Goal: Task Accomplishment & Management: Complete application form

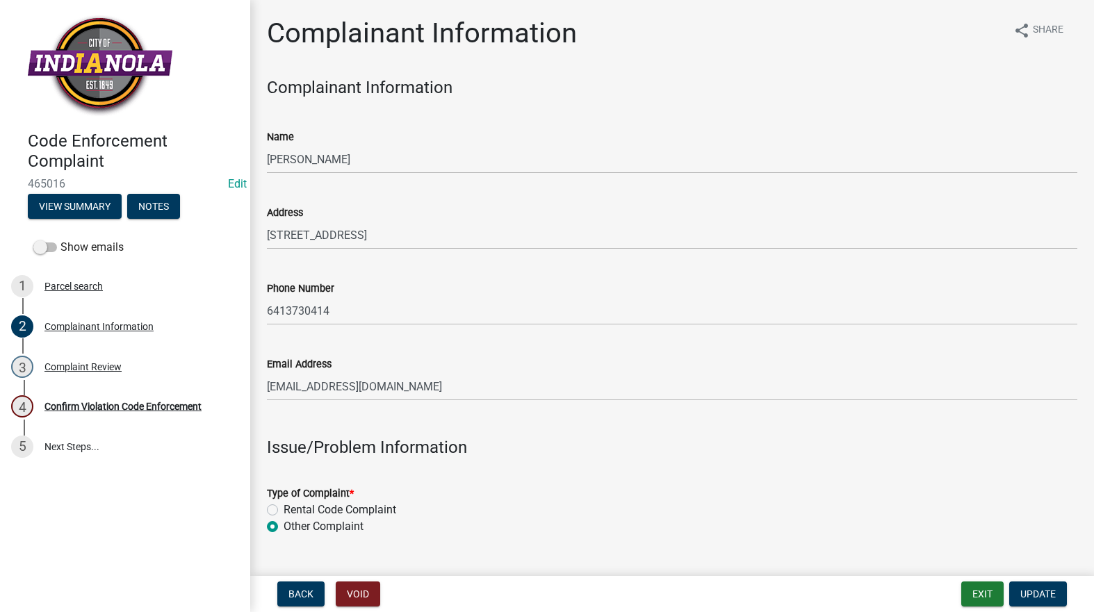
scroll to position [487, 0]
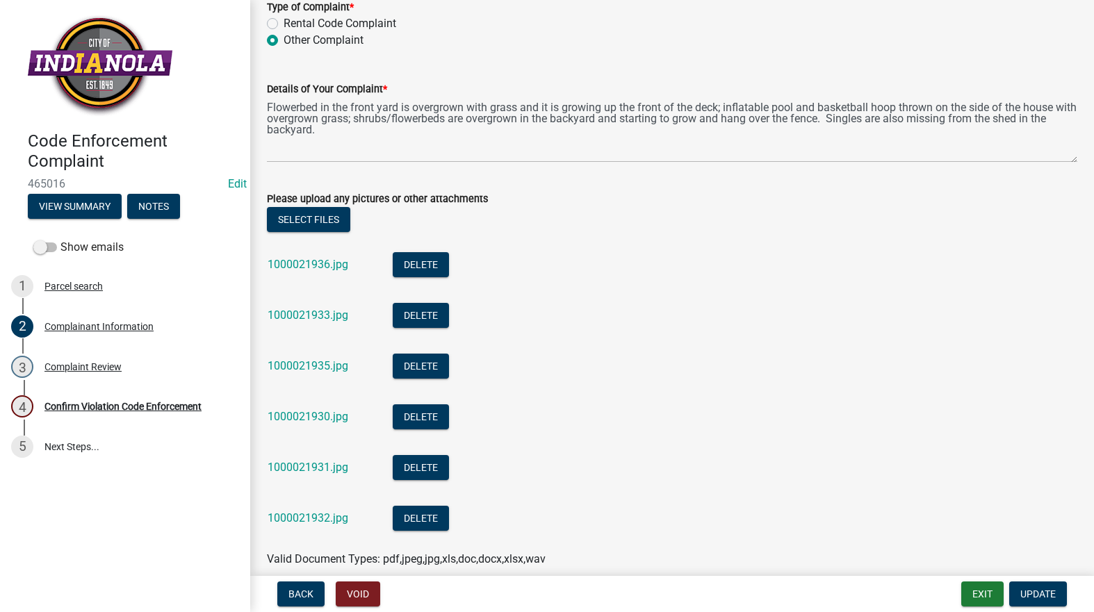
click at [295, 525] on div "1000021932.jpg" at bounding box center [319, 520] width 103 height 28
click at [291, 518] on link "1000021932.jpg" at bounding box center [308, 518] width 81 height 13
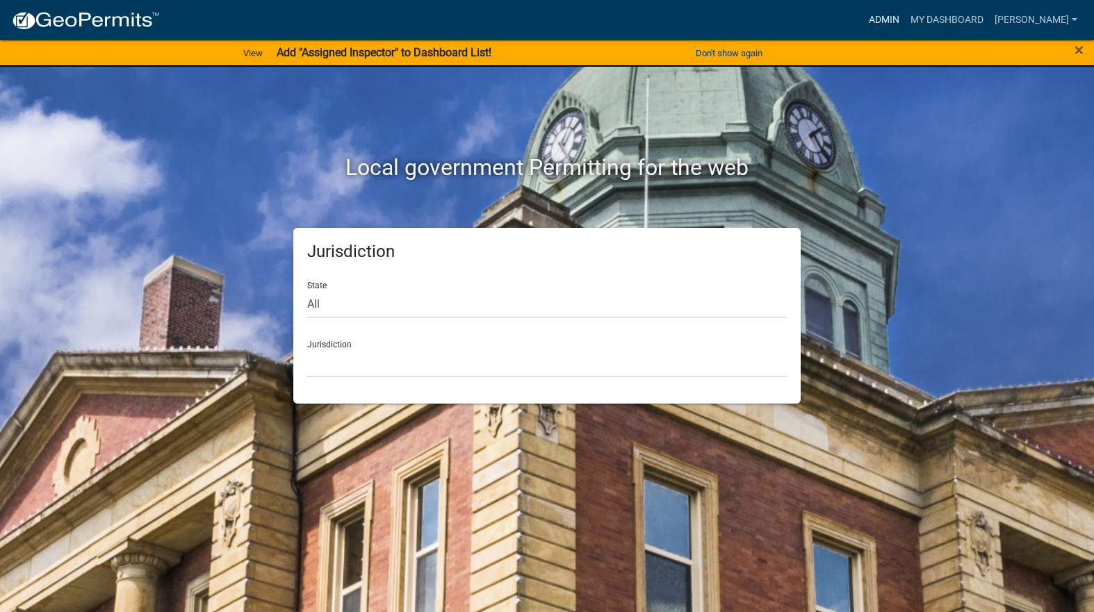
click at [905, 21] on link "Admin" at bounding box center [884, 20] width 42 height 26
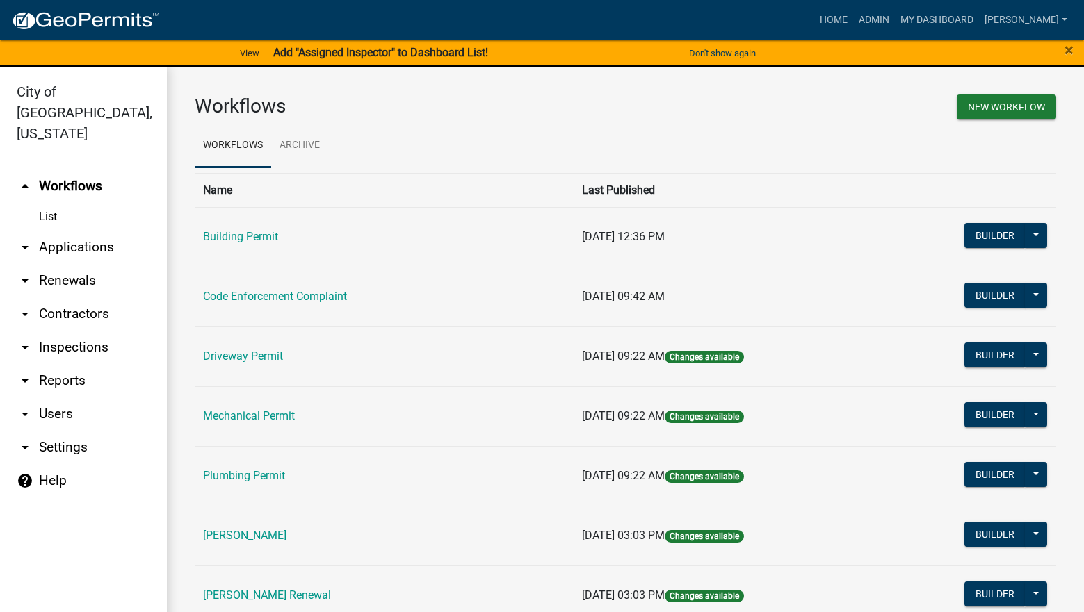
click at [293, 305] on td "Code Enforcement Complaint" at bounding box center [384, 297] width 379 height 60
click at [296, 297] on link "Code Enforcement Complaint" at bounding box center [275, 296] width 144 height 13
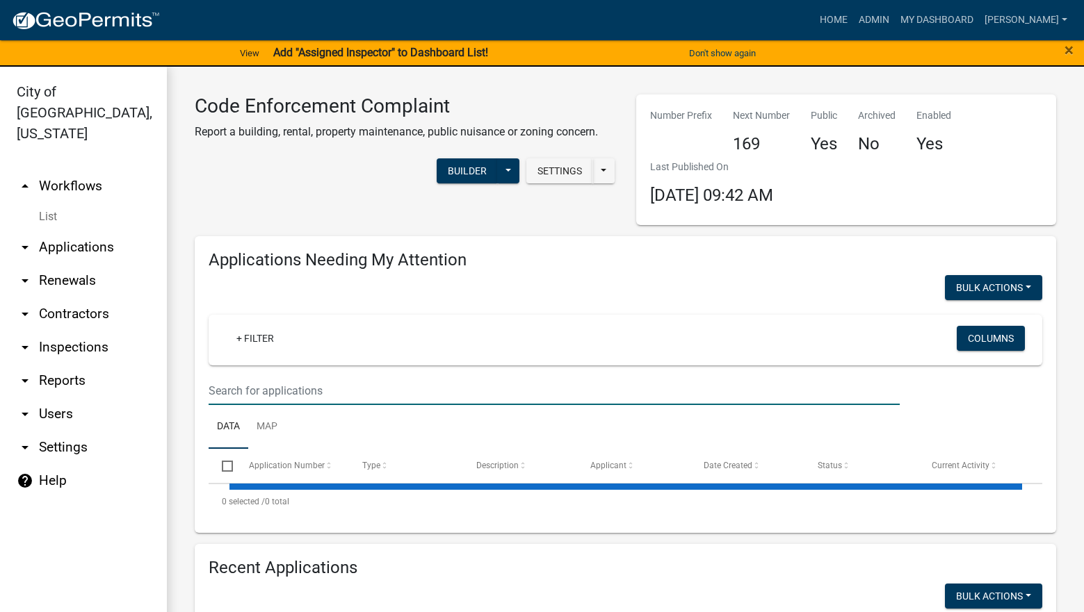
click at [322, 384] on input "text" at bounding box center [554, 391] width 691 height 28
select select "3: 100"
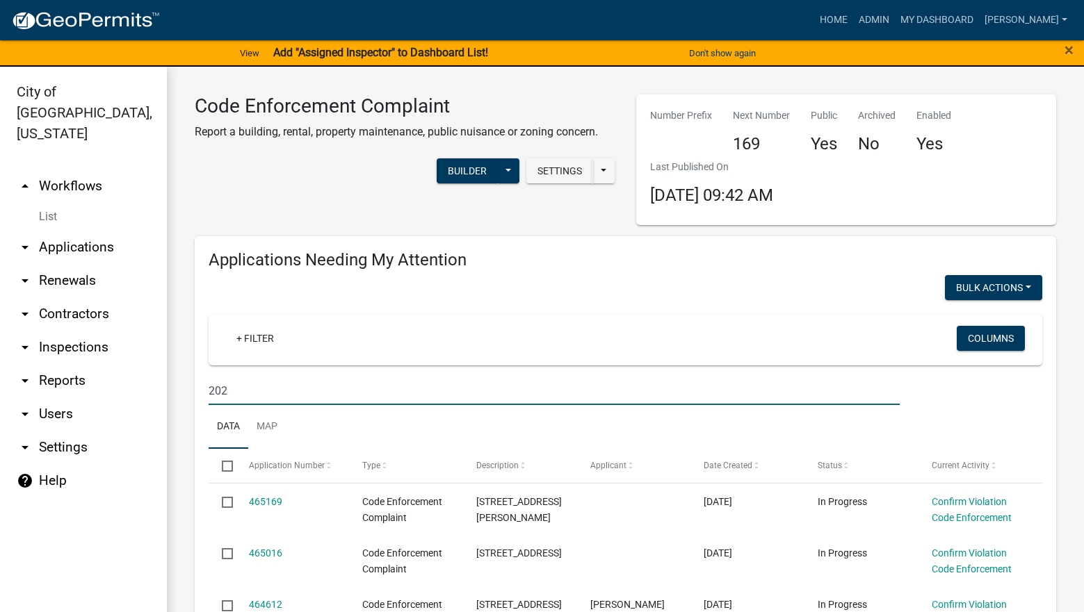
type input "202"
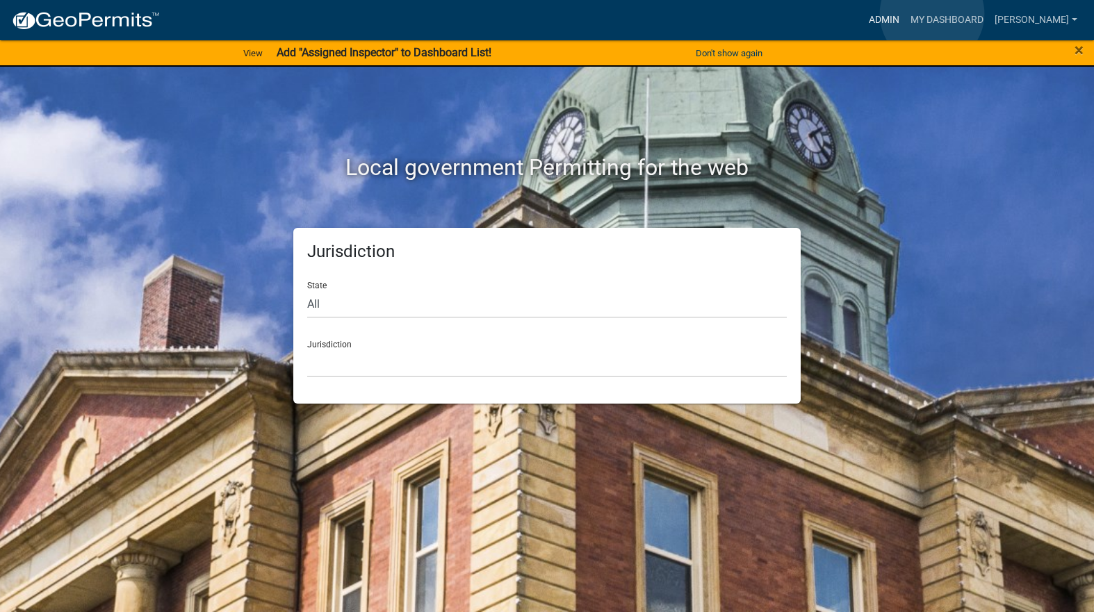
click at [905, 14] on link "Admin" at bounding box center [884, 20] width 42 height 26
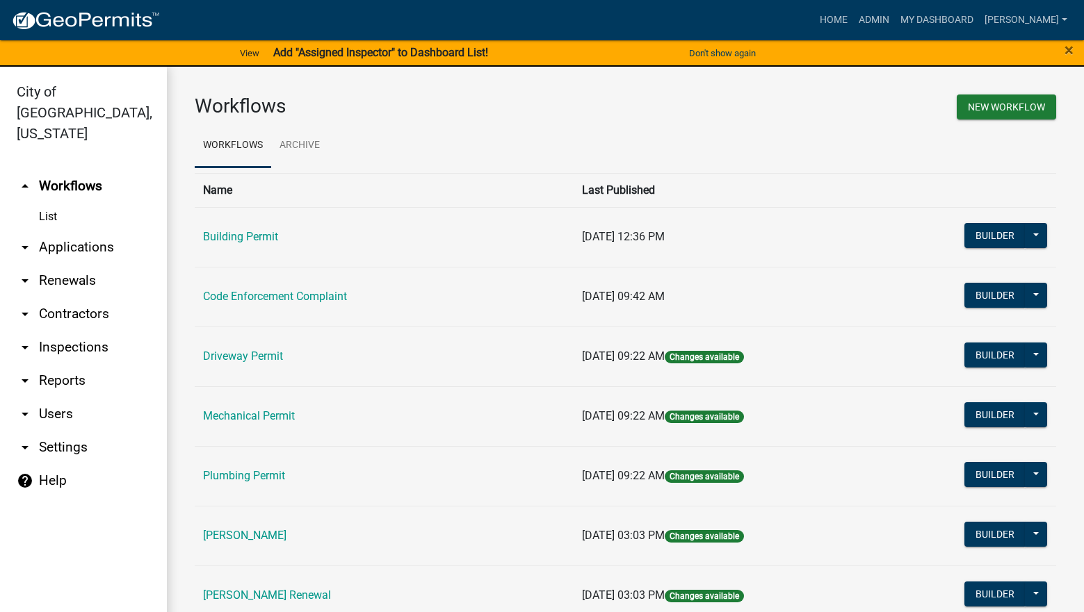
click at [328, 288] on td "Code Enforcement Complaint" at bounding box center [384, 297] width 379 height 60
click at [339, 291] on link "Code Enforcement Complaint" at bounding box center [275, 296] width 144 height 13
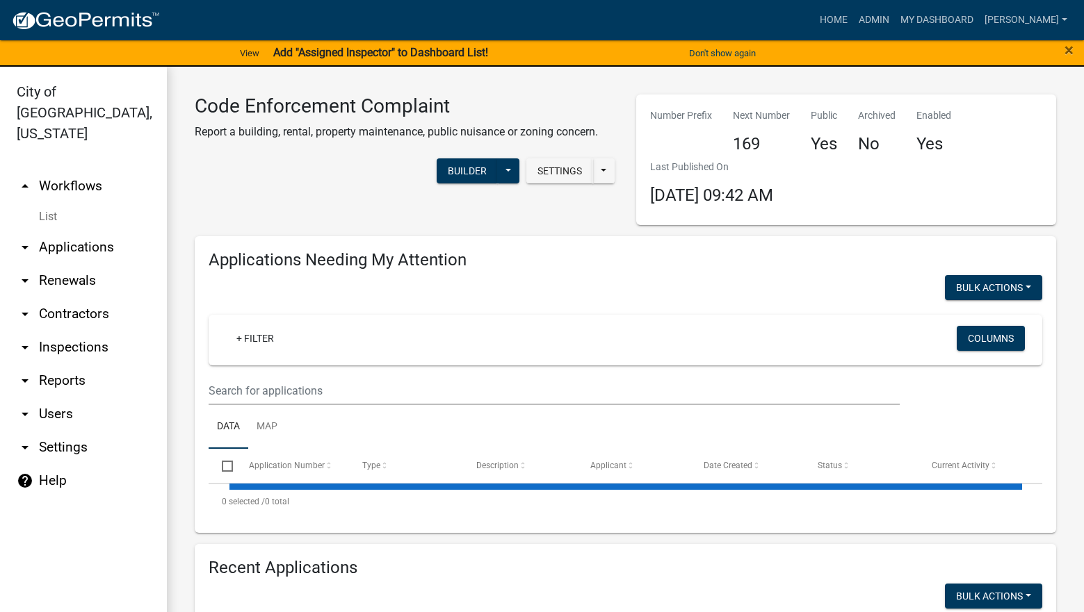
select select "3: 100"
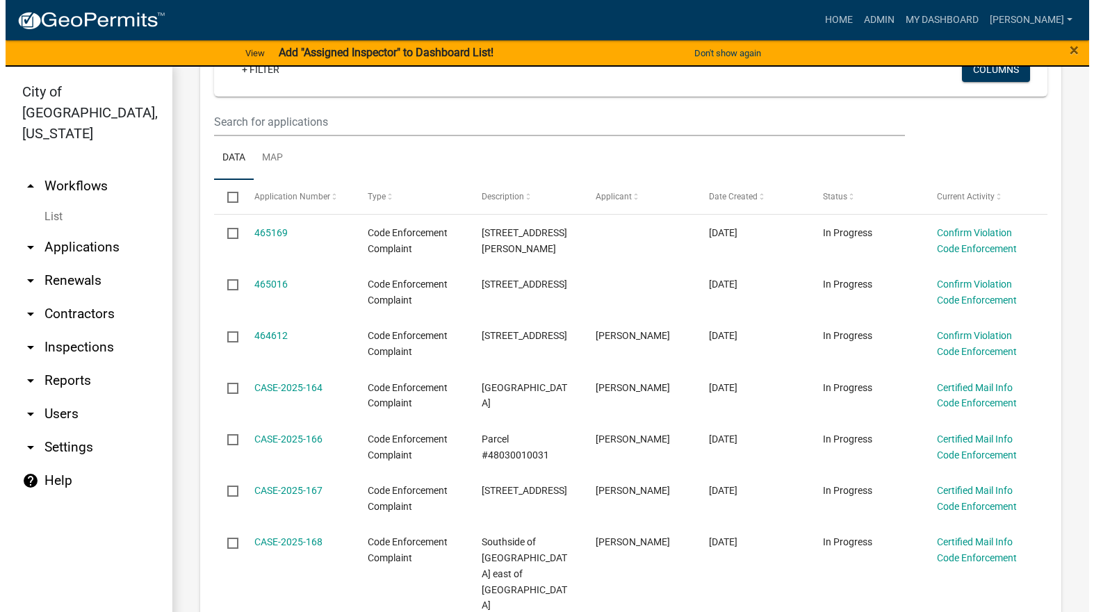
scroll to position [278, 0]
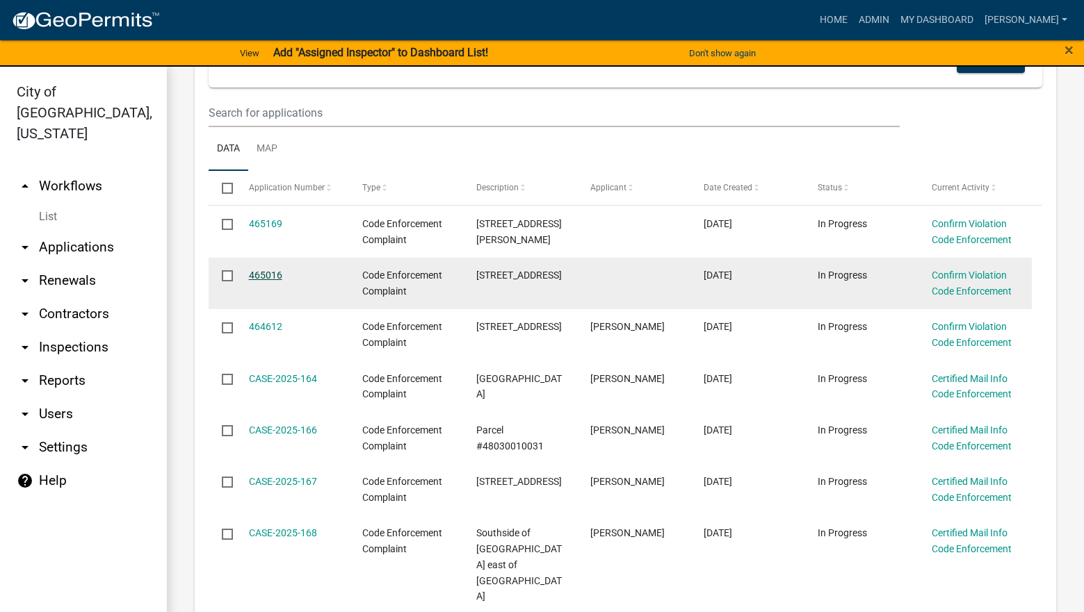
click at [273, 275] on link "465016" at bounding box center [265, 275] width 33 height 11
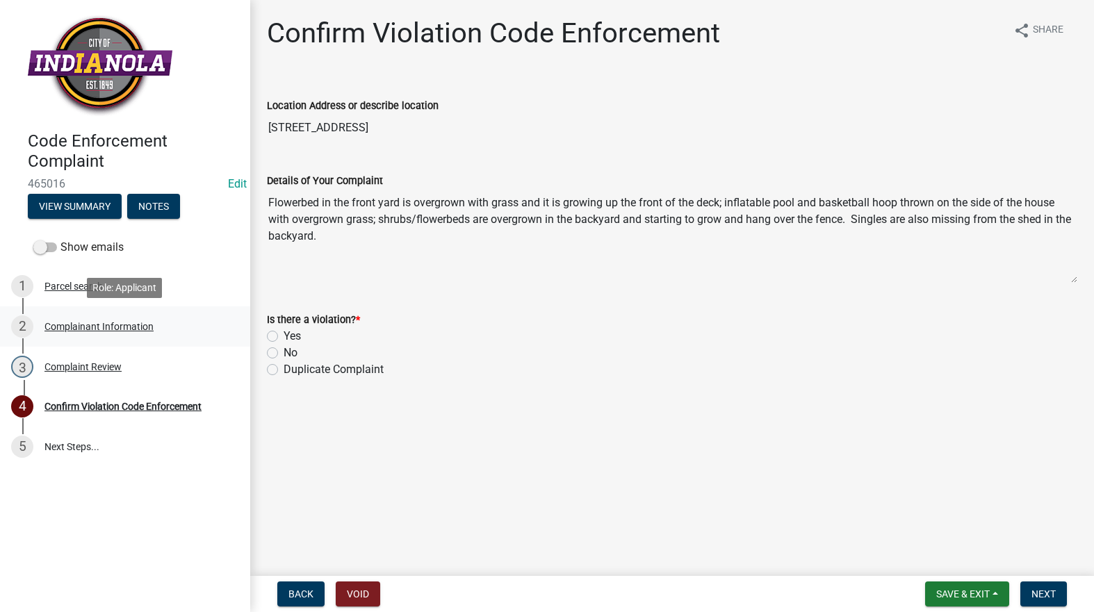
click at [125, 324] on div "Complainant Information" at bounding box center [98, 327] width 109 height 10
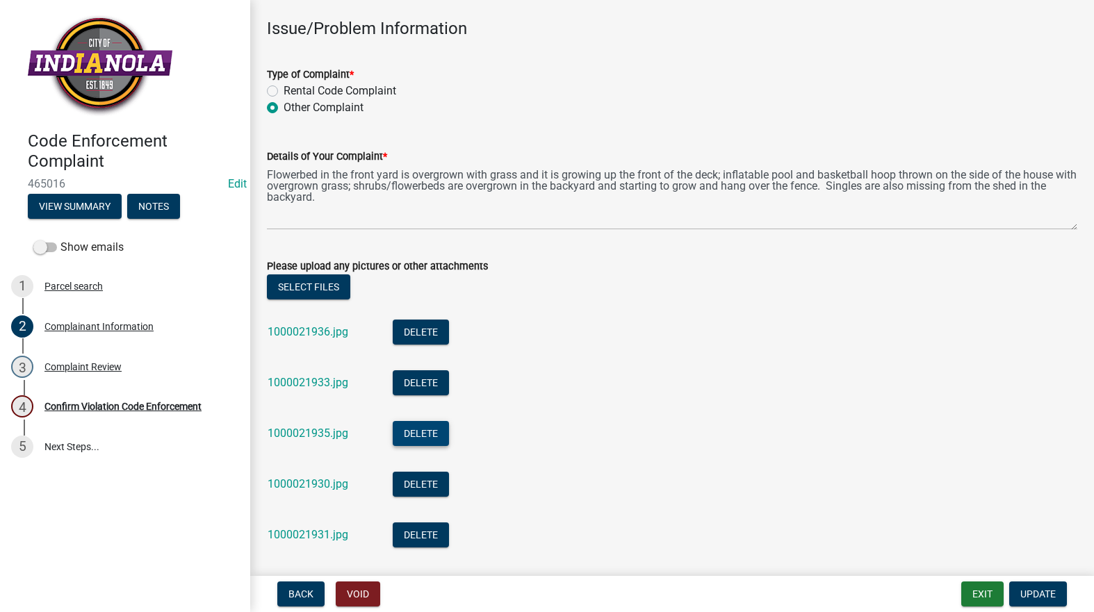
scroll to position [556, 0]
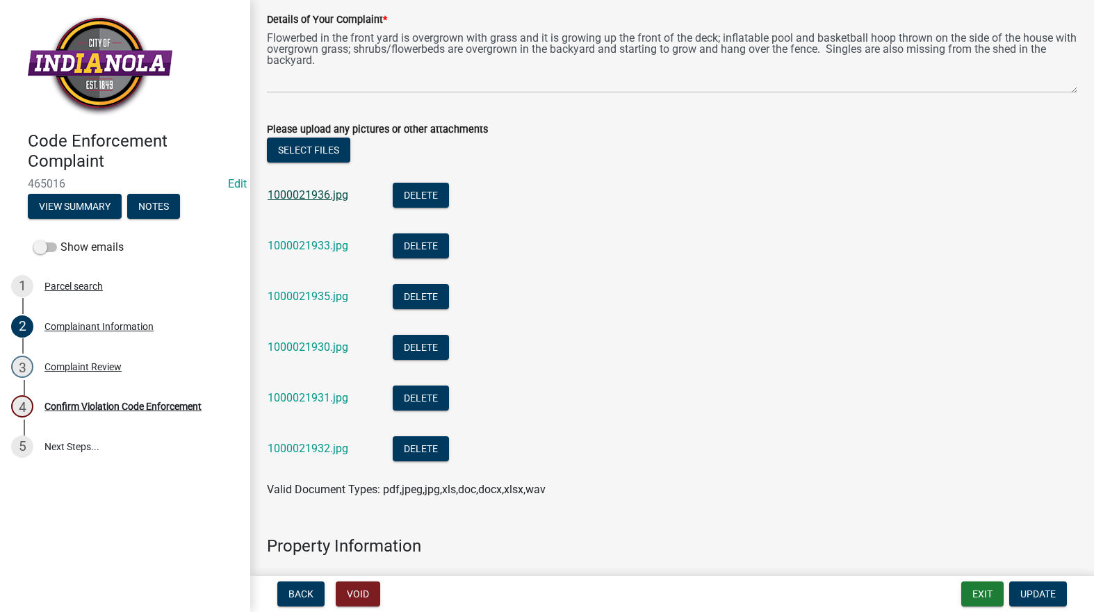
click at [316, 190] on link "1000021936.jpg" at bounding box center [308, 194] width 81 height 13
click at [313, 244] on link "1000021933.jpg" at bounding box center [308, 245] width 81 height 13
click at [301, 297] on link "1000021935.jpg" at bounding box center [308, 296] width 81 height 13
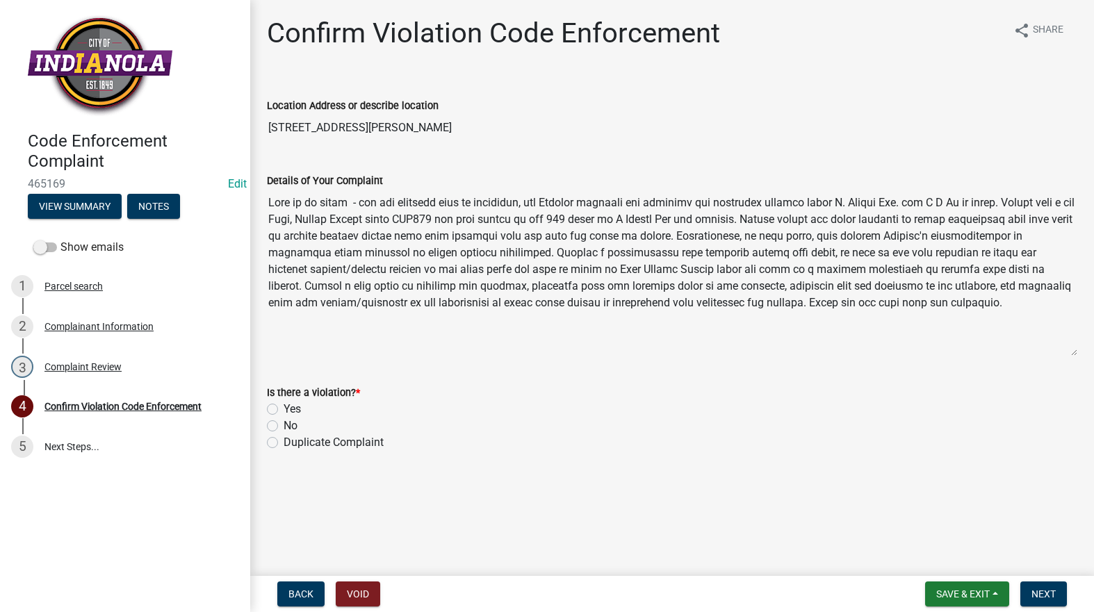
drag, startPoint x: 1076, startPoint y: 279, endPoint x: 1064, endPoint y: 340, distance: 61.6
click at [1065, 348] on textarea "Details of Your Complaint" at bounding box center [672, 273] width 810 height 168
click at [284, 420] on label "No" at bounding box center [291, 421] width 14 height 17
click at [284, 420] on input "No" at bounding box center [288, 417] width 9 height 9
radio input "true"
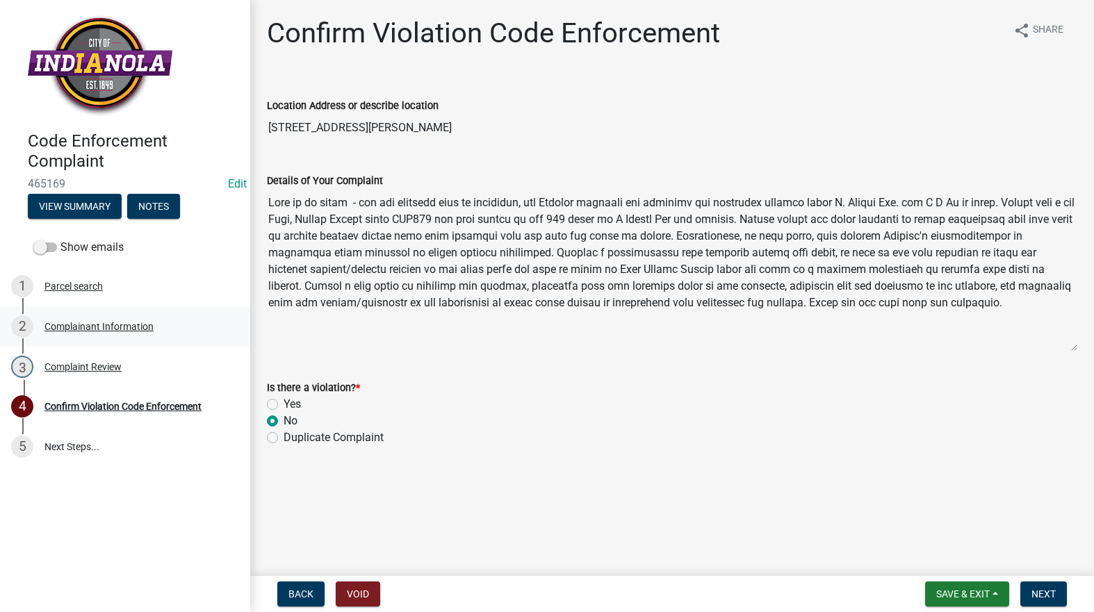
click at [96, 330] on div "Complainant Information" at bounding box center [98, 327] width 109 height 10
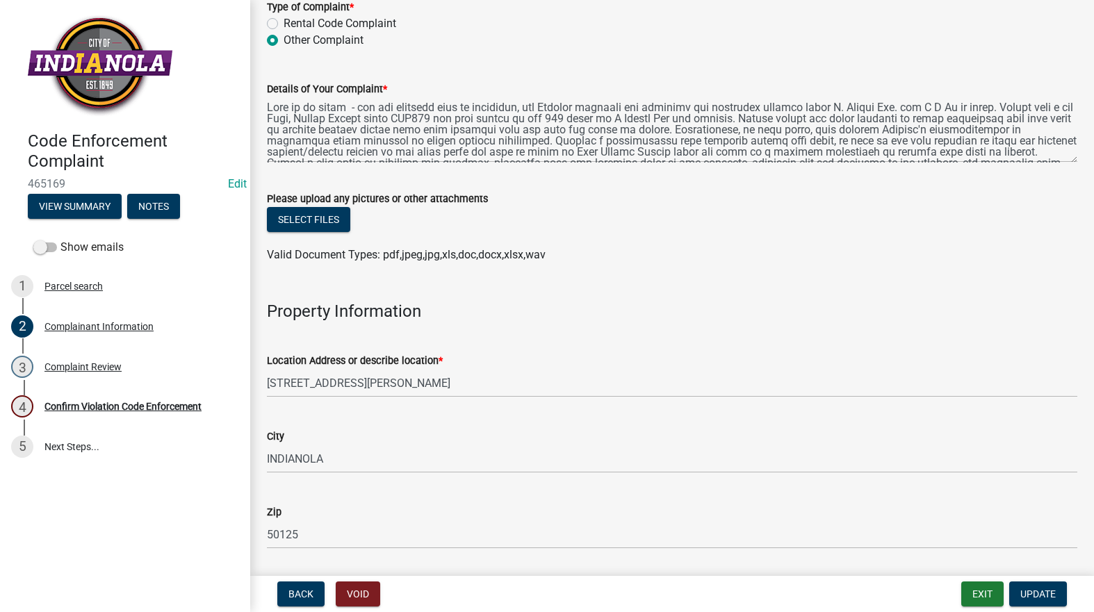
scroll to position [973, 0]
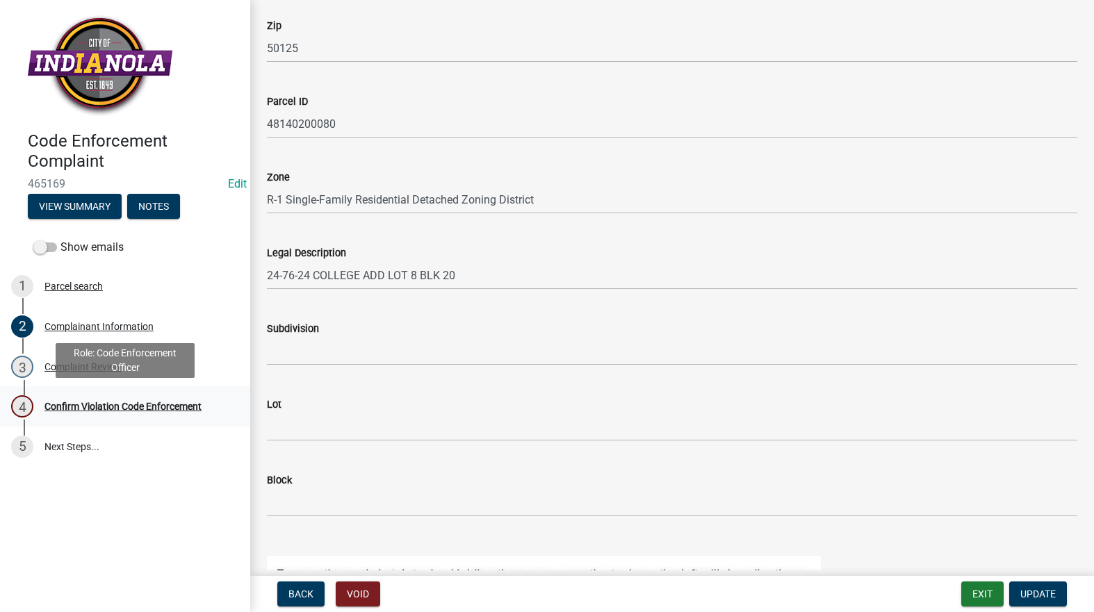
click at [160, 405] on div "Confirm Violation Code Enforcement" at bounding box center [122, 407] width 157 height 10
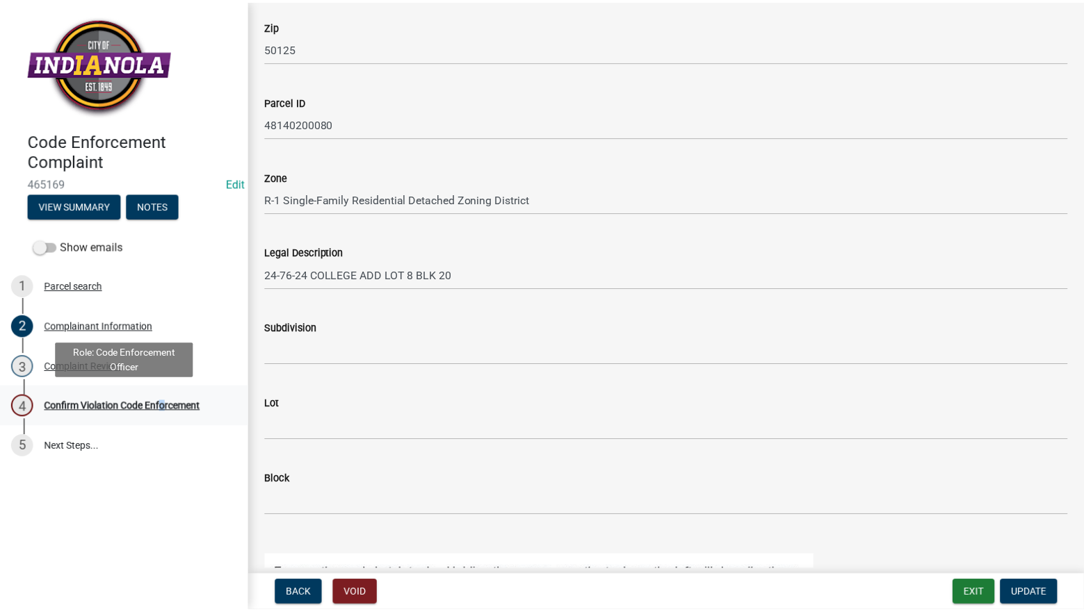
scroll to position [0, 0]
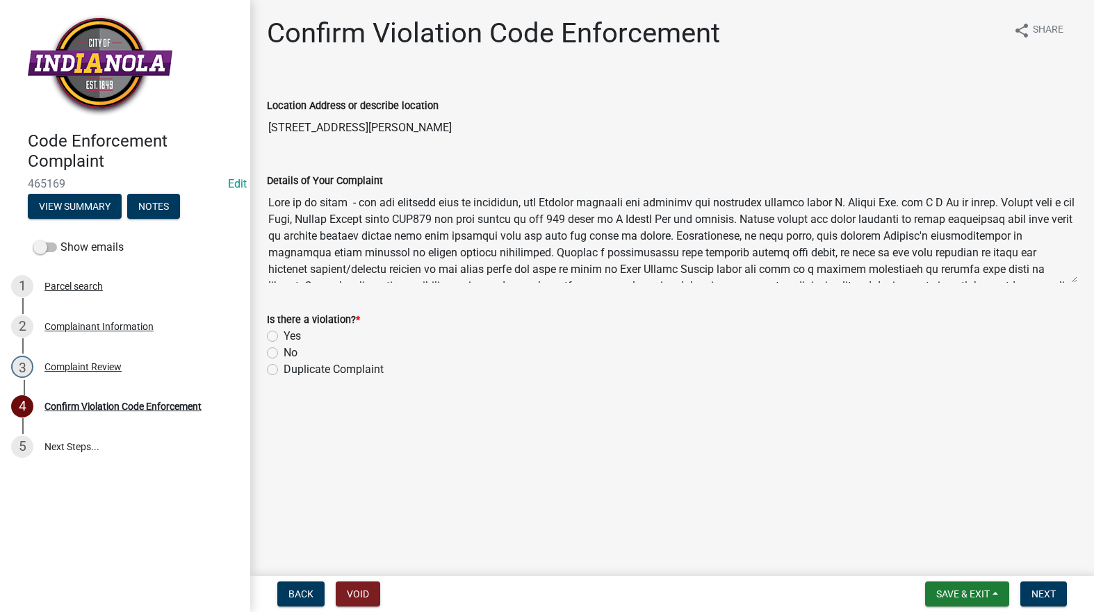
click at [284, 354] on label "No" at bounding box center [291, 353] width 14 height 17
click at [284, 354] on input "No" at bounding box center [288, 349] width 9 height 9
radio input "true"
click at [1042, 598] on span "Next" at bounding box center [1043, 594] width 24 height 11
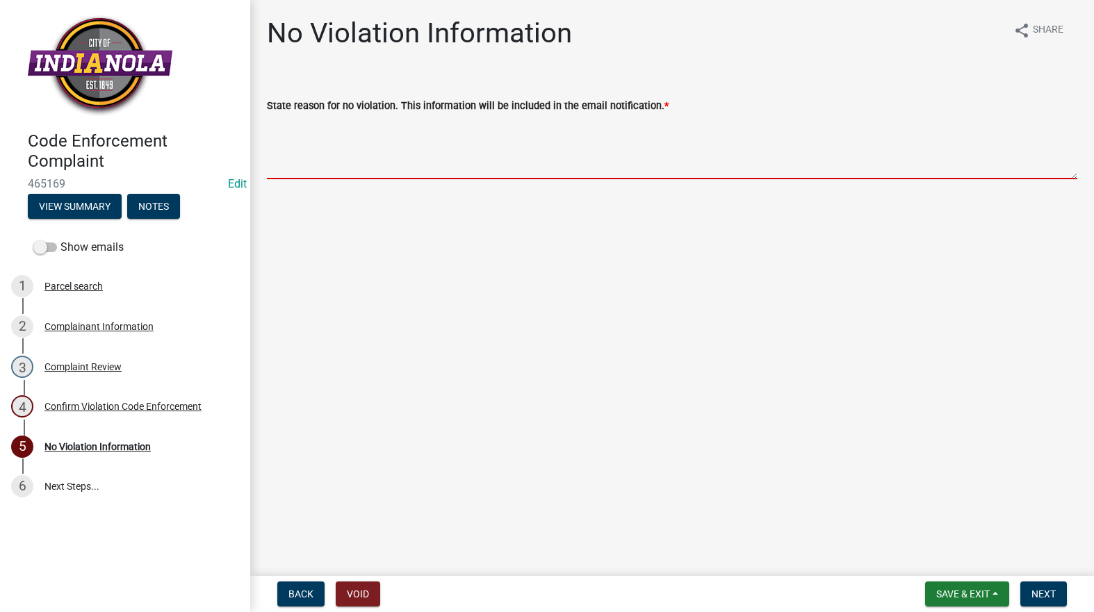
click at [446, 165] on textarea "State reason for no violation. This information will be included in the email n…" at bounding box center [672, 146] width 810 height 65
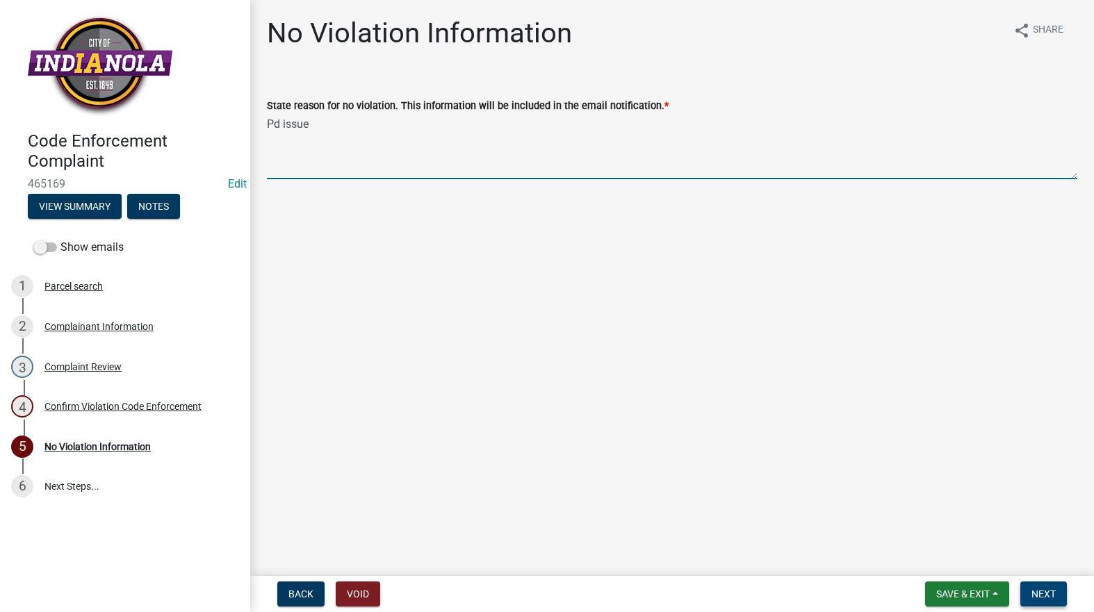
type textarea "Pd issue"
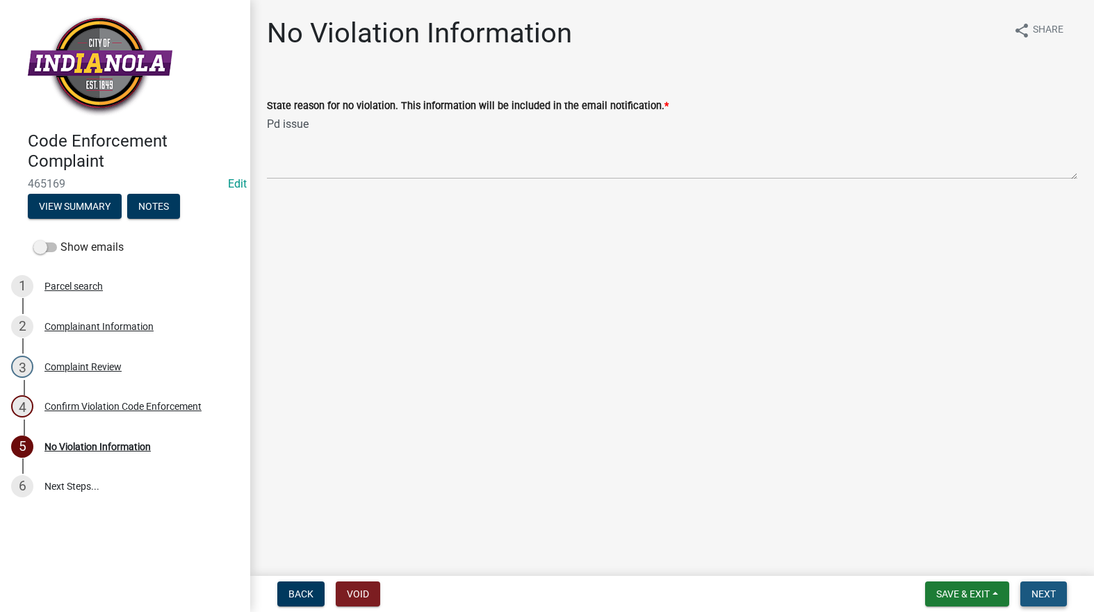
click at [1049, 593] on span "Next" at bounding box center [1043, 594] width 24 height 11
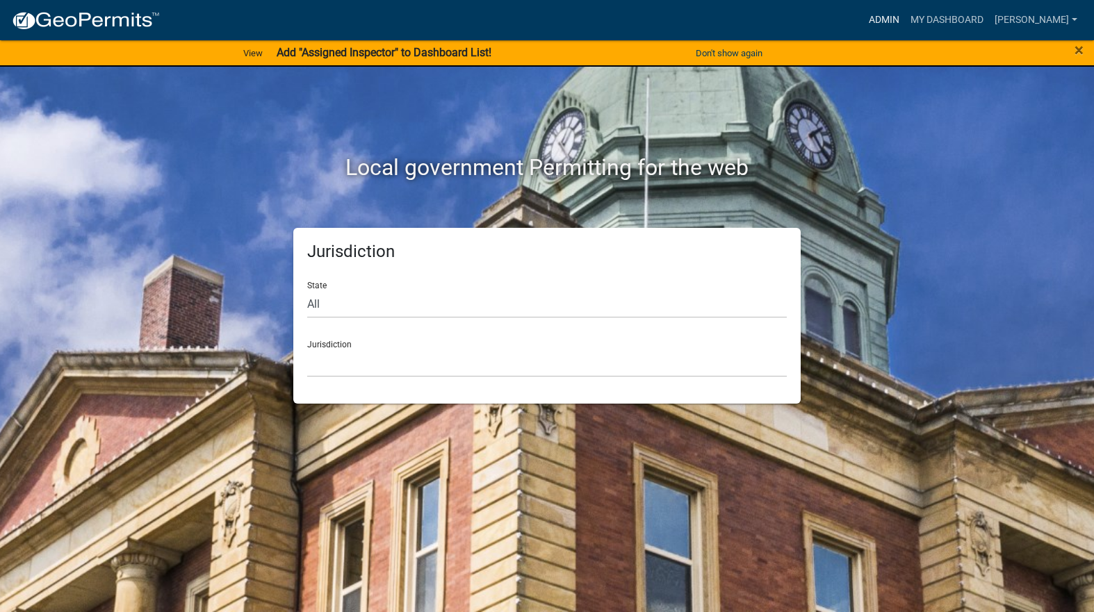
click at [905, 20] on link "Admin" at bounding box center [884, 20] width 42 height 26
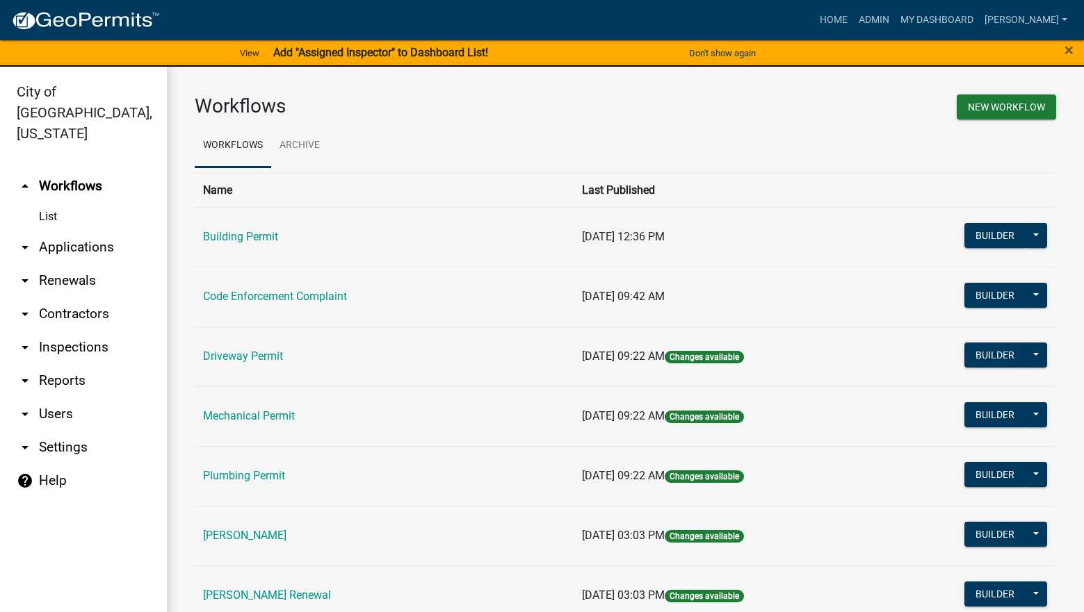
click at [327, 305] on td "Code Enforcement Complaint" at bounding box center [384, 297] width 379 height 60
click at [334, 295] on link "Code Enforcement Complaint" at bounding box center [275, 296] width 144 height 13
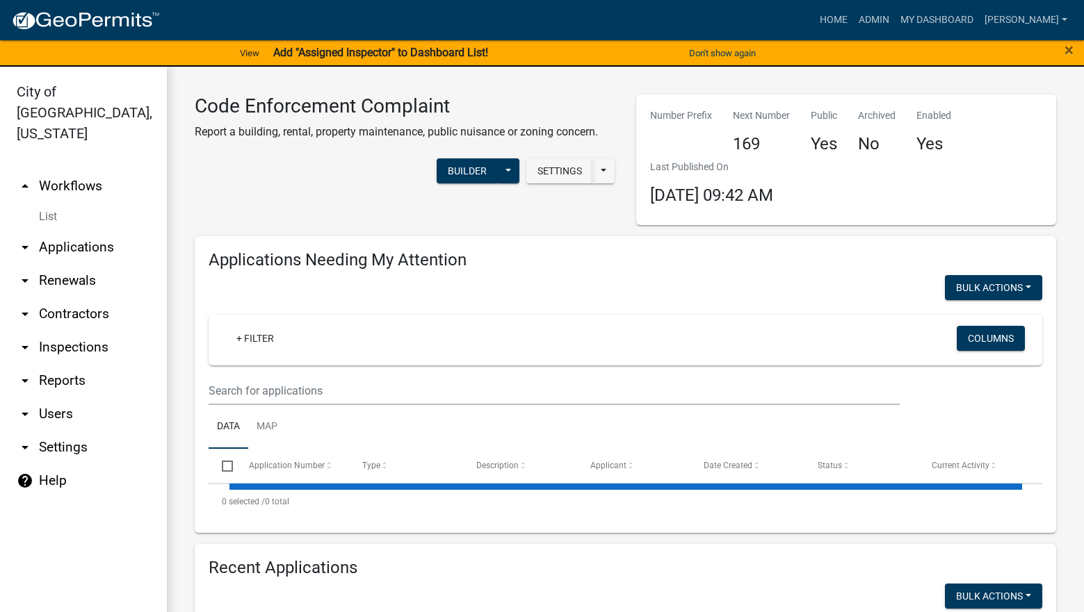
select select "3: 100"
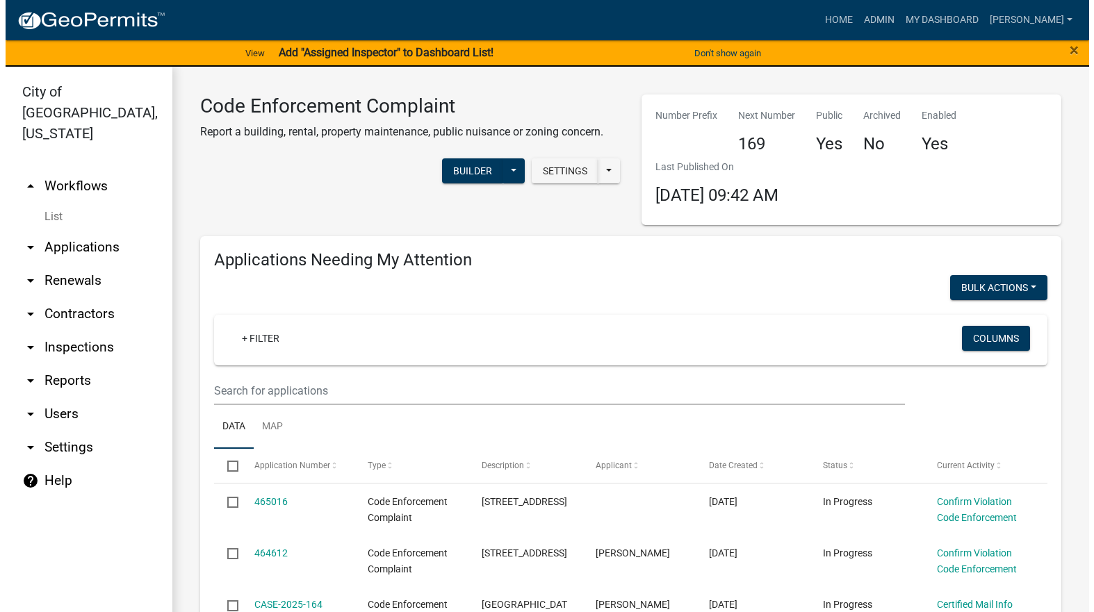
scroll to position [70, 0]
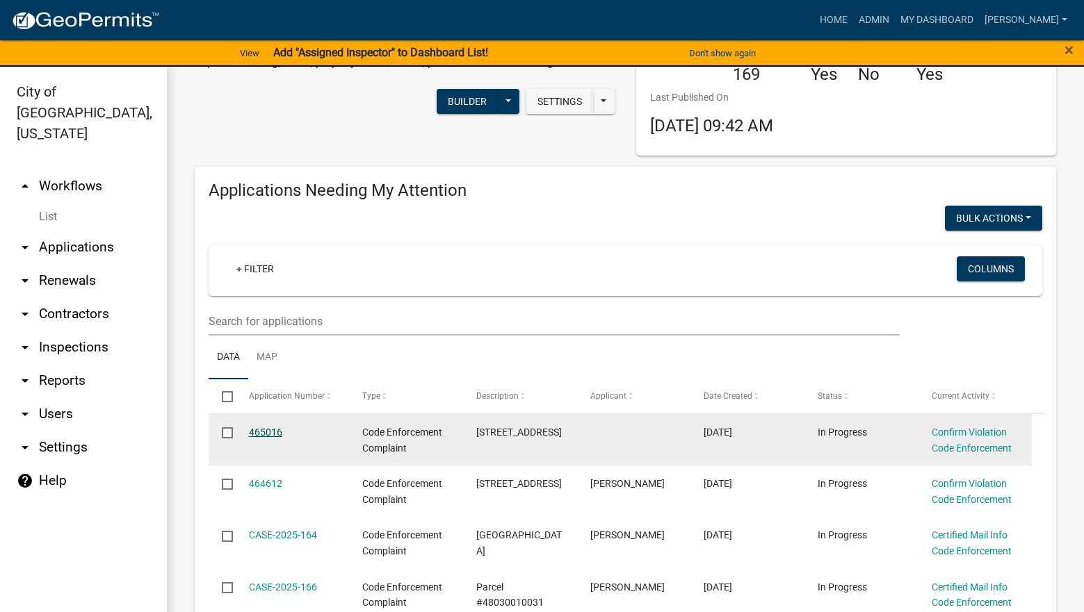
click at [267, 427] on link "465016" at bounding box center [265, 432] width 33 height 11
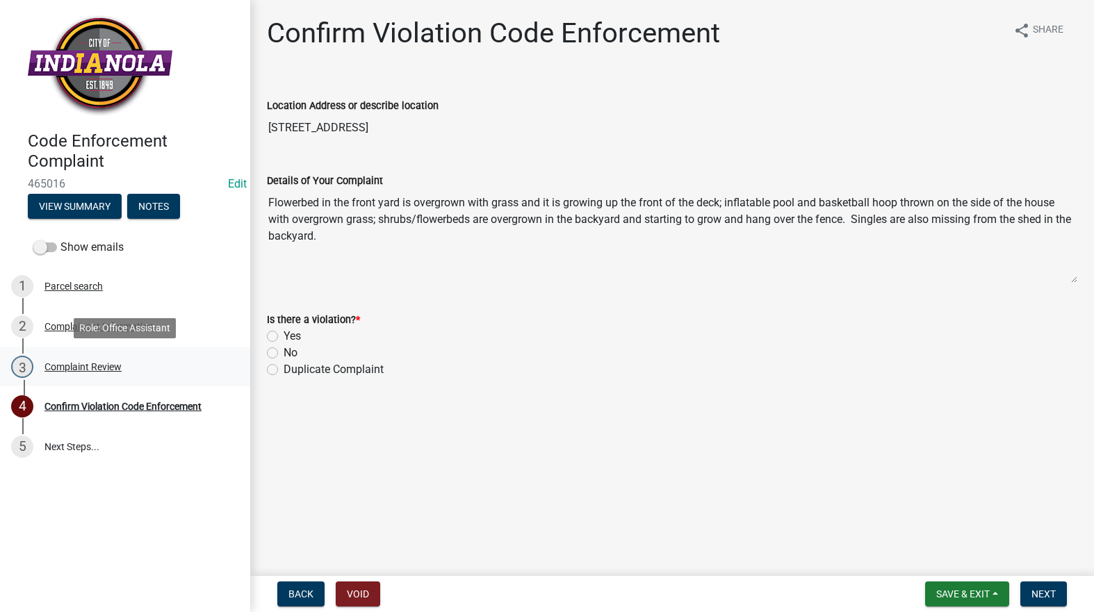
click at [113, 368] on div "Complaint Review" at bounding box center [82, 367] width 77 height 10
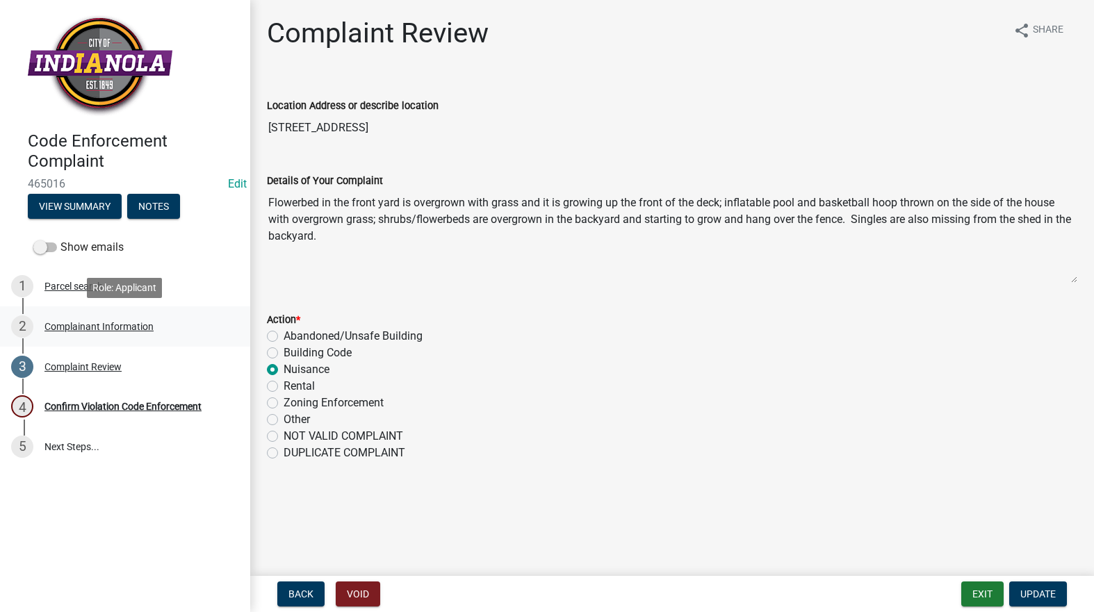
click at [103, 328] on div "Complainant Information" at bounding box center [98, 327] width 109 height 10
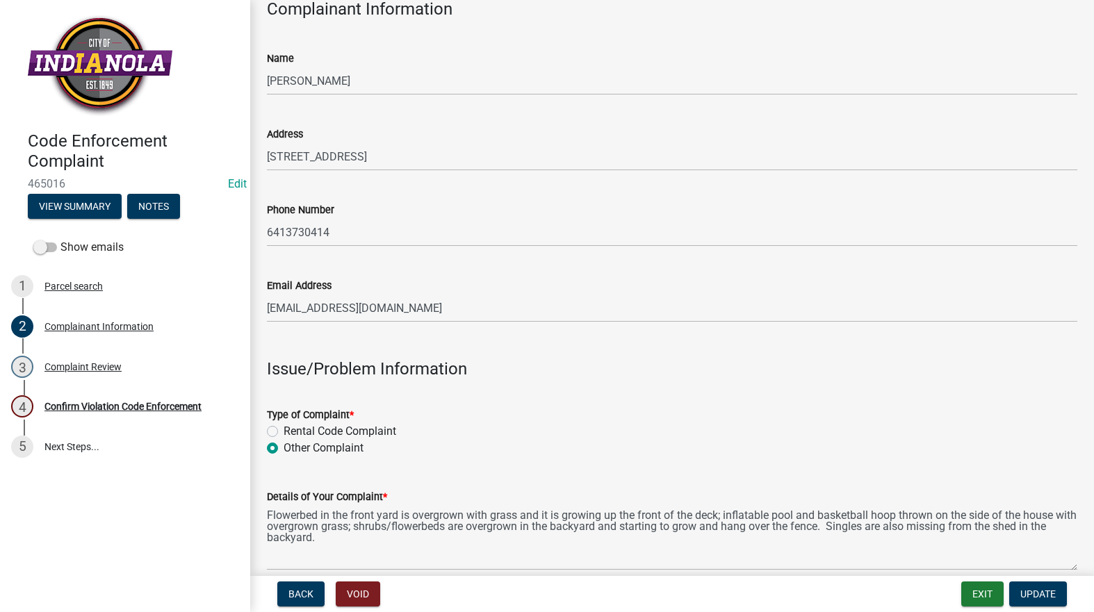
scroll to position [348, 0]
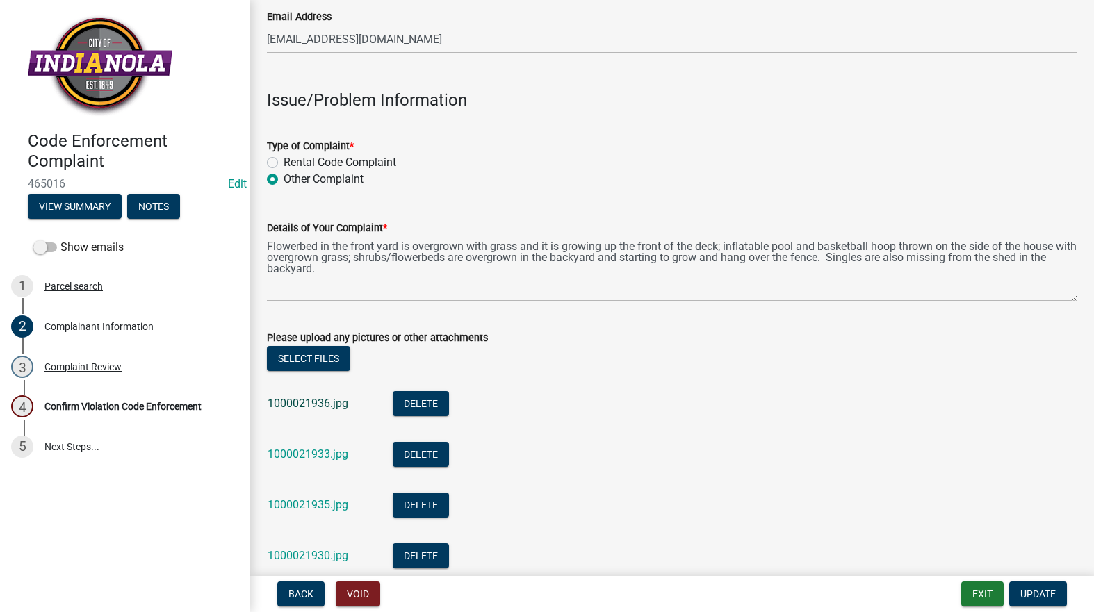
click at [336, 403] on link "1000021936.jpg" at bounding box center [308, 403] width 81 height 13
click at [334, 450] on link "1000021933.jpg" at bounding box center [308, 454] width 81 height 13
click at [317, 499] on link "1000021935.jpg" at bounding box center [308, 504] width 81 height 13
click at [323, 555] on link "1000021930.jpg" at bounding box center [308, 555] width 81 height 13
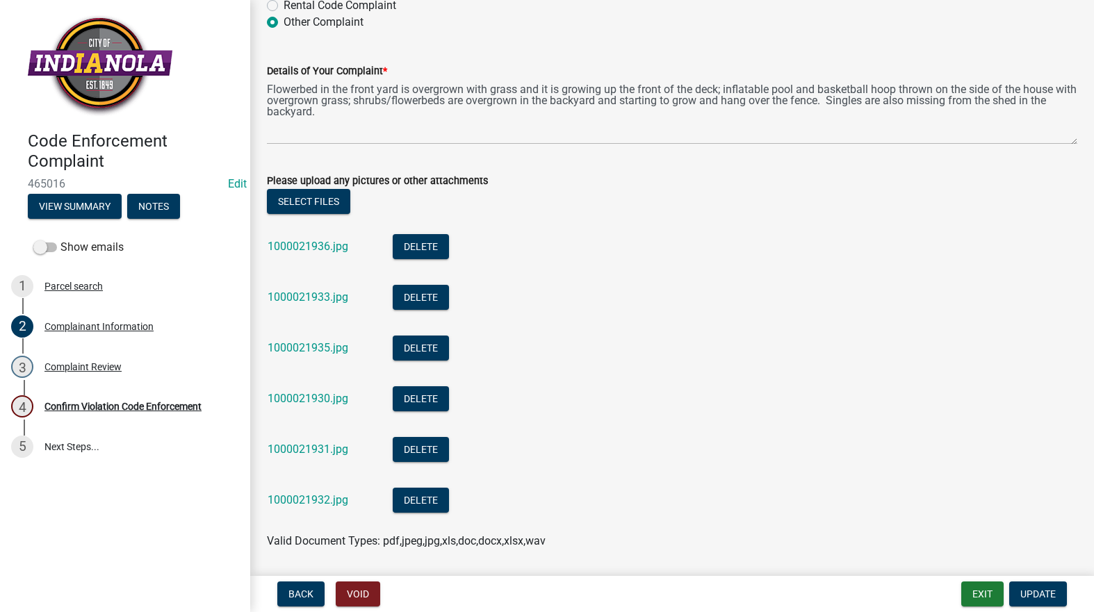
scroll to position [556, 0]
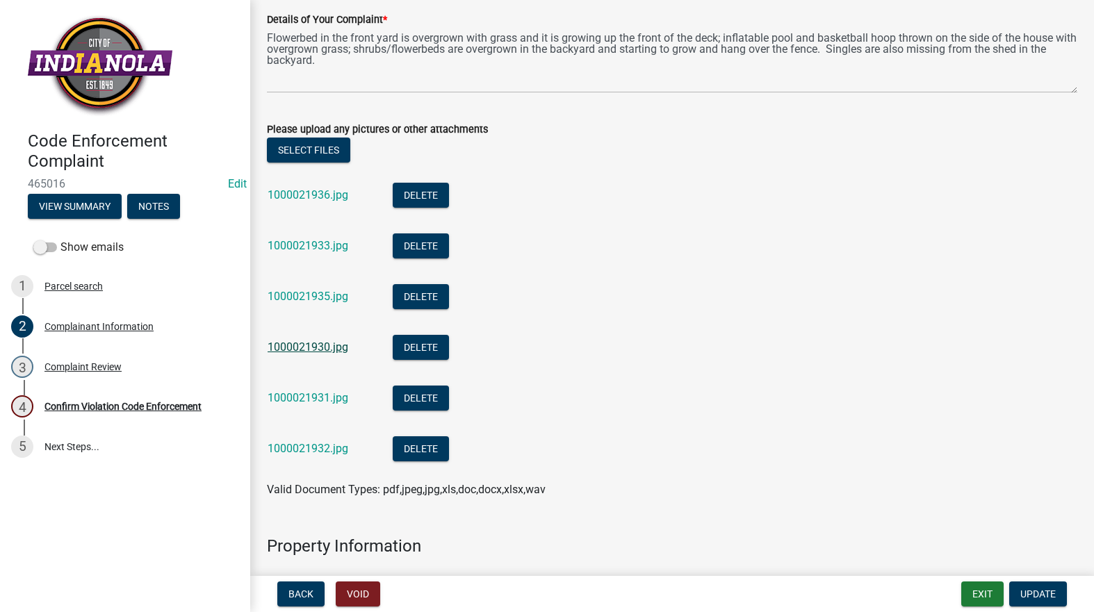
click at [338, 350] on link "1000021930.jpg" at bounding box center [308, 347] width 81 height 13
click at [332, 403] on link "1000021931.jpg" at bounding box center [308, 397] width 81 height 13
click at [299, 446] on link "1000021932.jpg" at bounding box center [308, 448] width 81 height 13
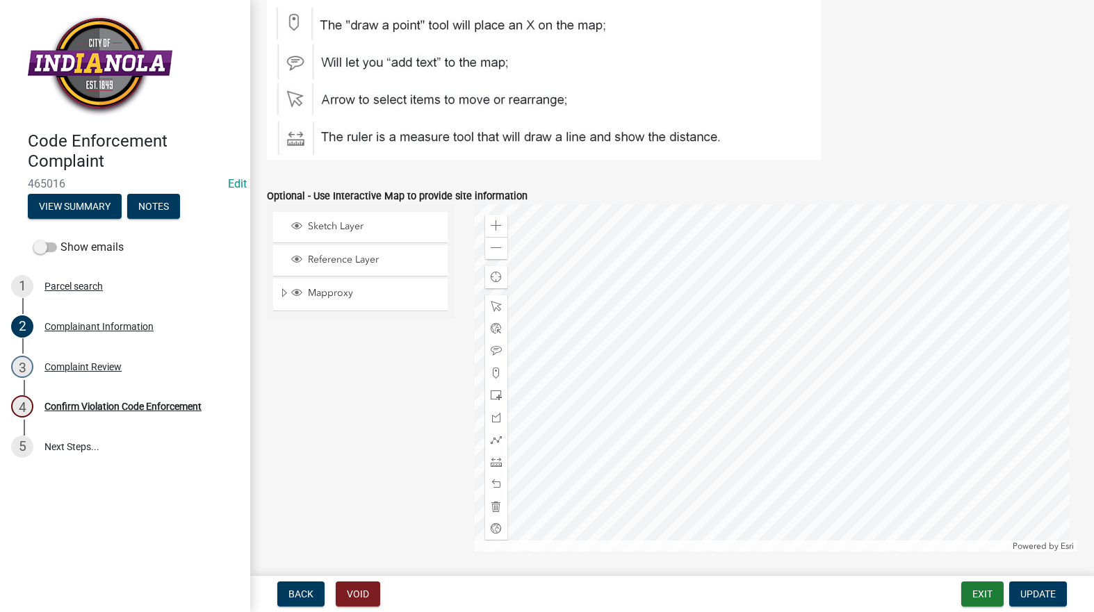
scroll to position [1877, 0]
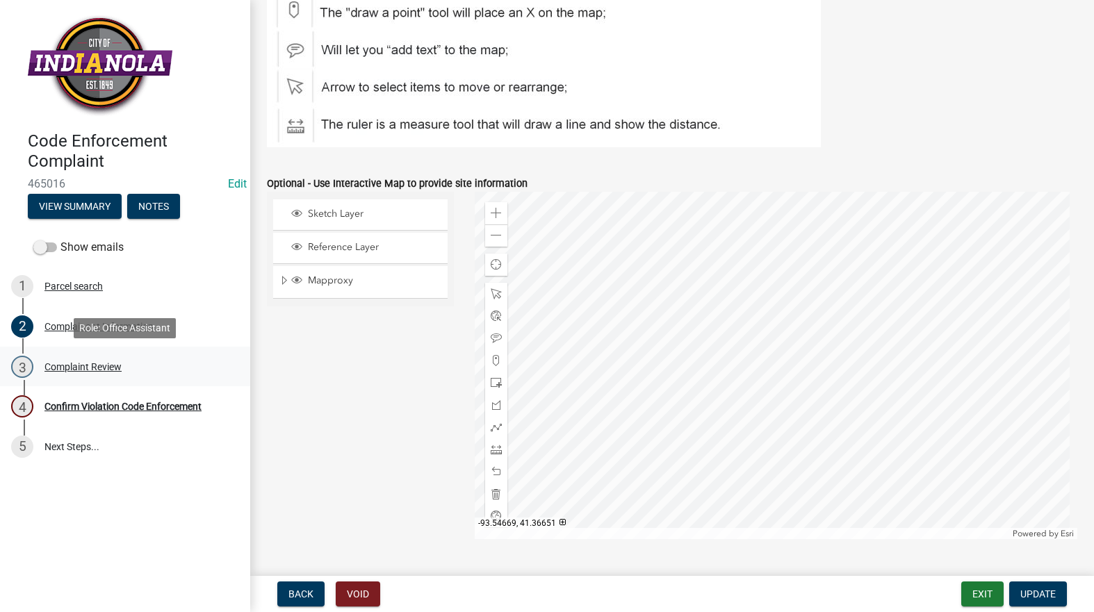
click at [70, 358] on div "3 Complaint Review" at bounding box center [119, 367] width 217 height 22
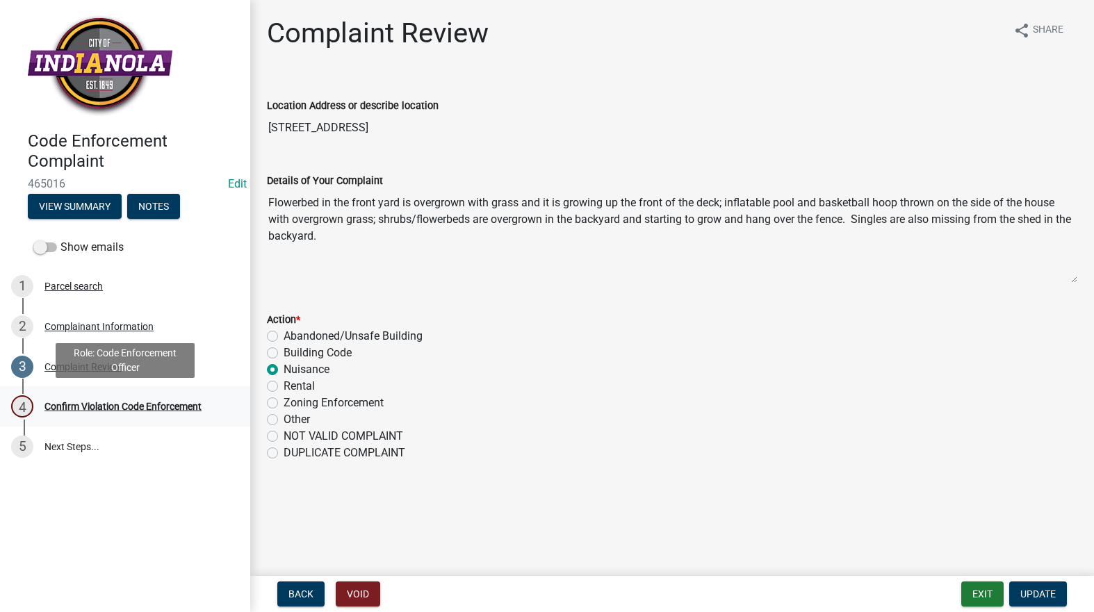
click at [170, 400] on div "4 Confirm Violation Code Enforcement" at bounding box center [119, 406] width 217 height 22
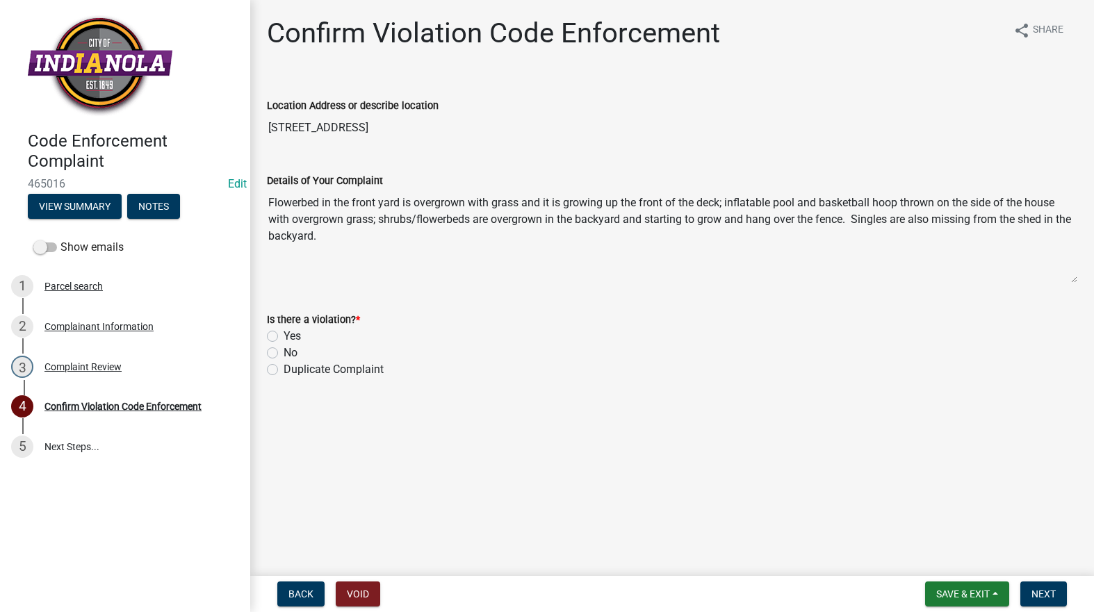
click at [284, 337] on label "Yes" at bounding box center [292, 336] width 17 height 17
click at [284, 337] on input "Yes" at bounding box center [288, 332] width 9 height 9
radio input "true"
click at [1049, 592] on span "Next" at bounding box center [1043, 594] width 24 height 11
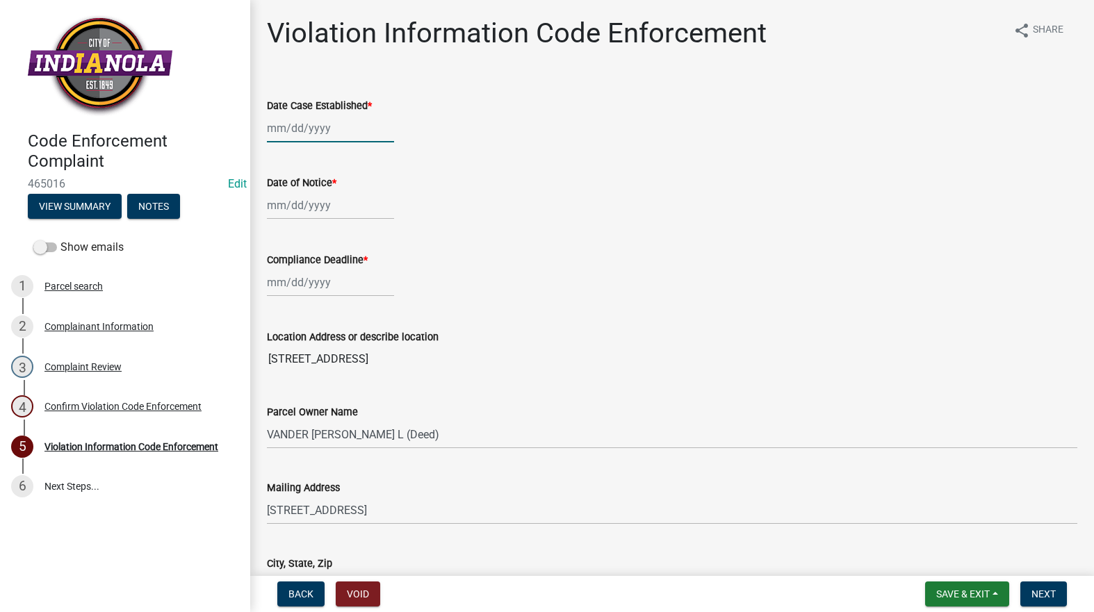
click at [346, 126] on div at bounding box center [330, 128] width 127 height 28
select select "8"
select select "2025"
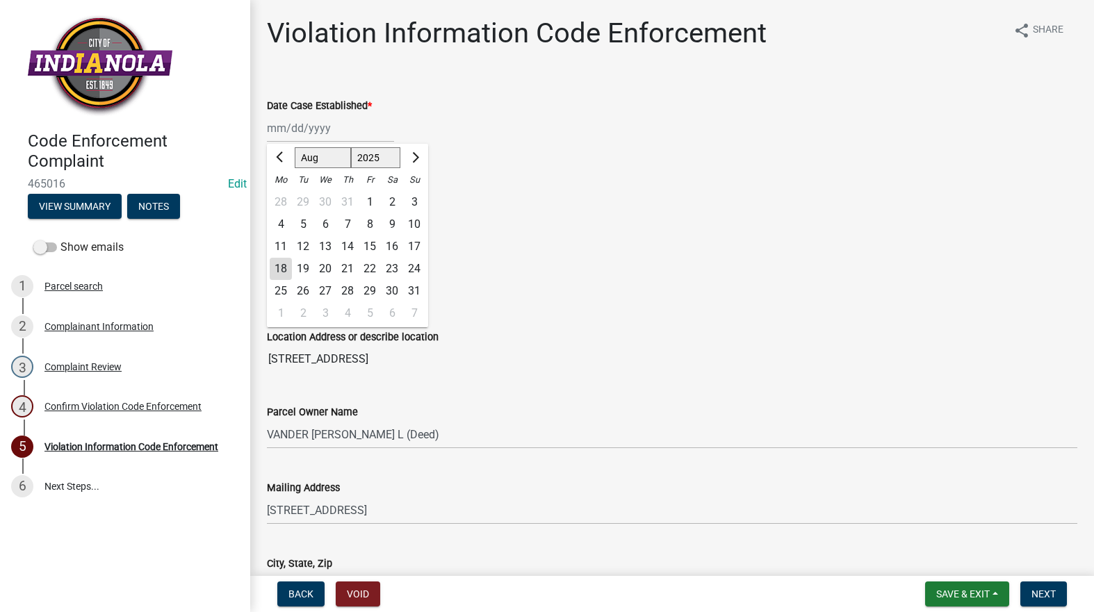
click at [279, 267] on div "18" at bounding box center [281, 269] width 22 height 22
type input "[DATE]"
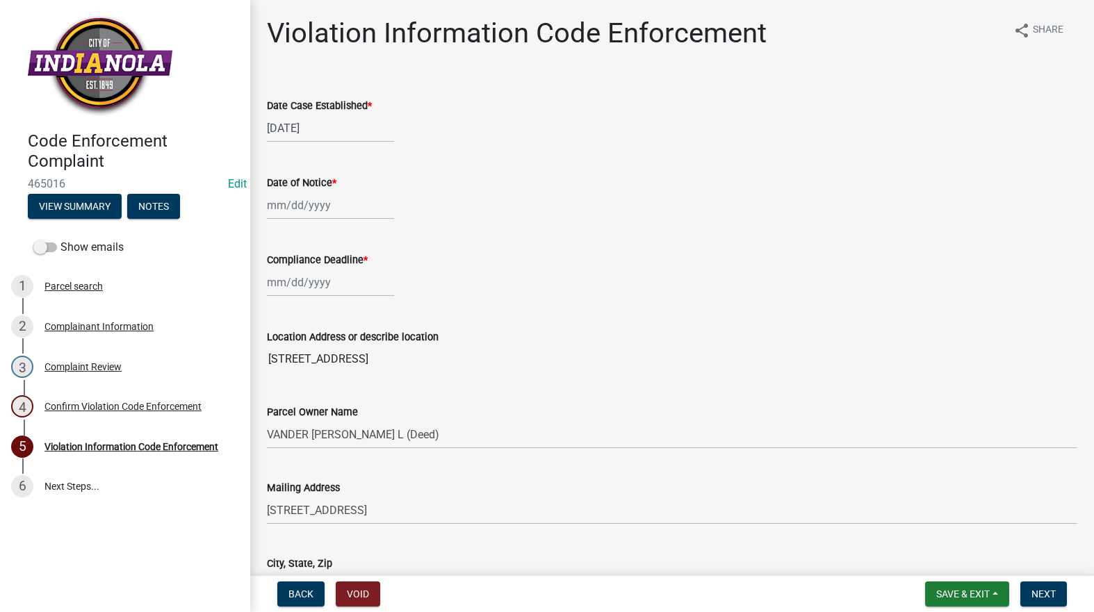
click at [277, 209] on div at bounding box center [330, 205] width 127 height 28
select select "8"
select select "2025"
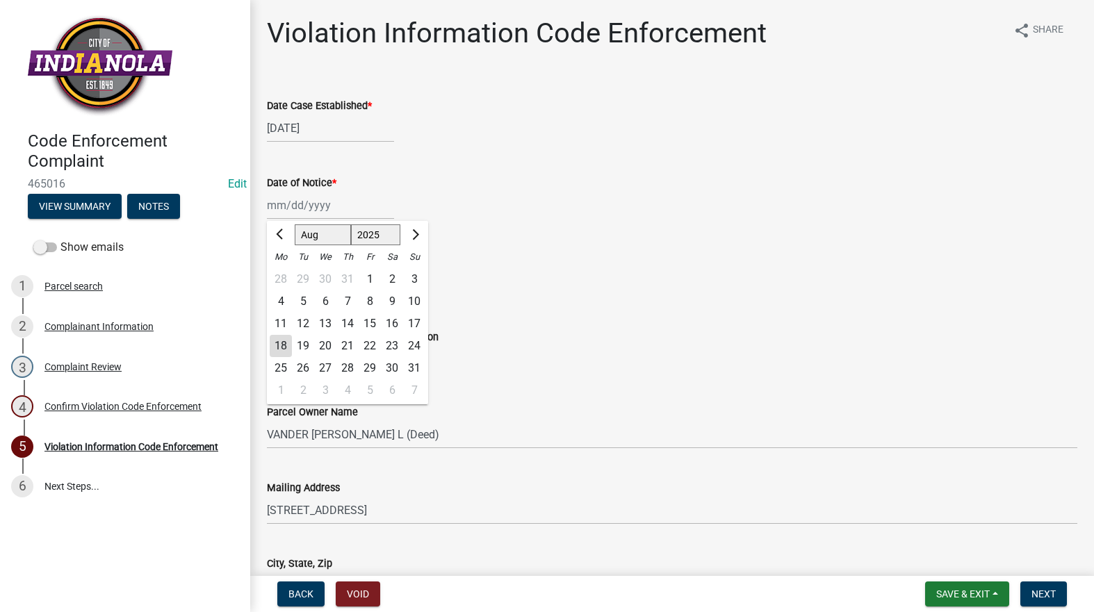
click at [279, 348] on div "18" at bounding box center [281, 346] width 22 height 22
type input "[DATE]"
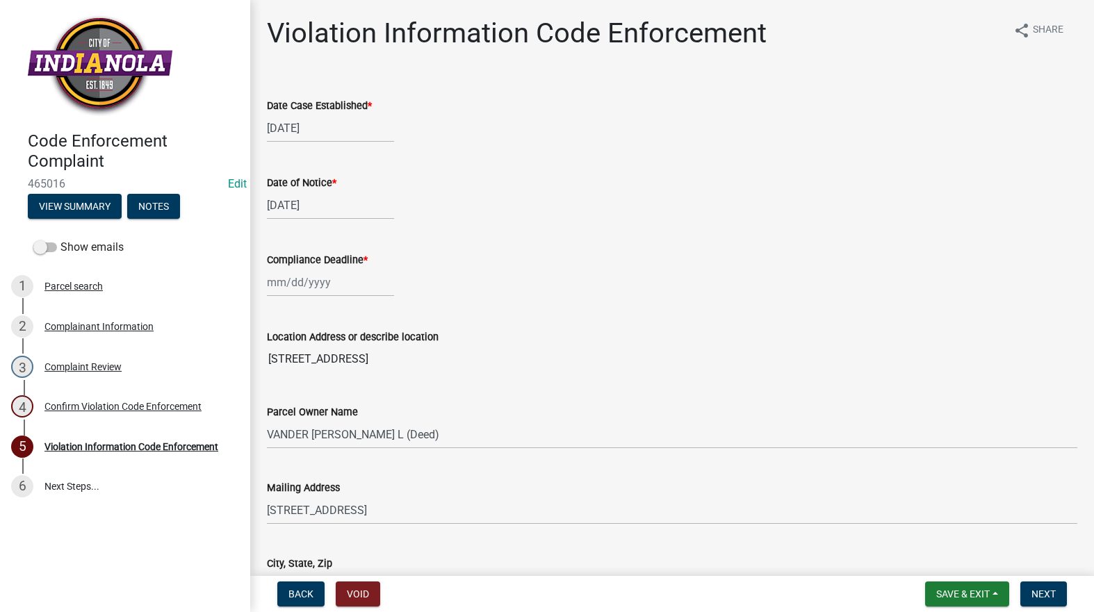
select select "8"
select select "2025"
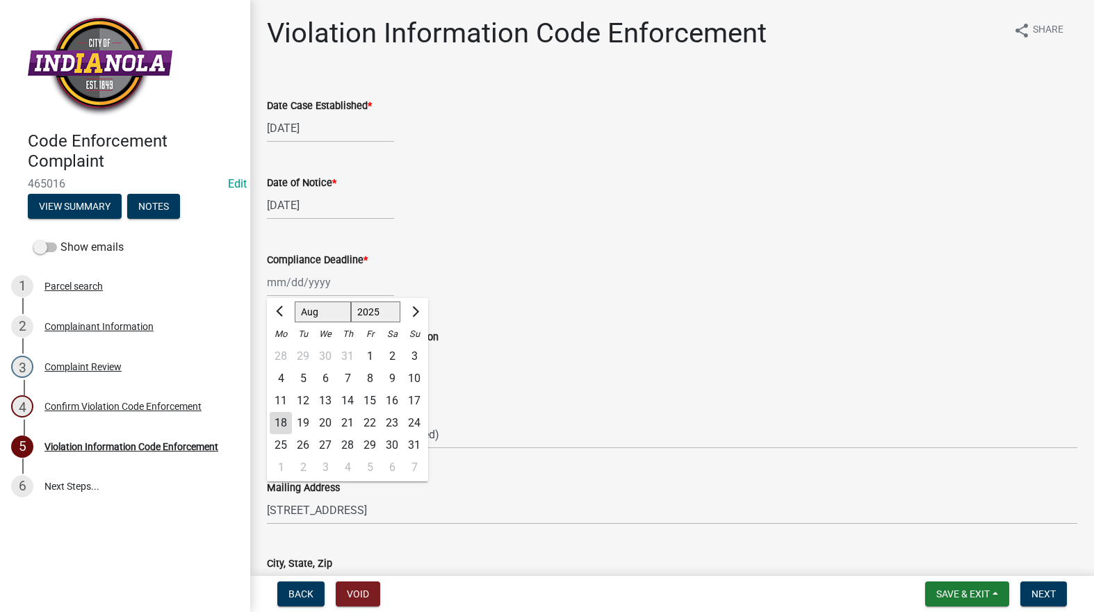
click at [284, 284] on div "Jan Feb Mar Apr May Jun Jul Aug Sep Oct Nov Dec 1525 1526 1527 1528 1529 1530 1…" at bounding box center [330, 282] width 127 height 28
click at [278, 441] on div "25" at bounding box center [281, 445] width 22 height 22
type input "08/25/2025"
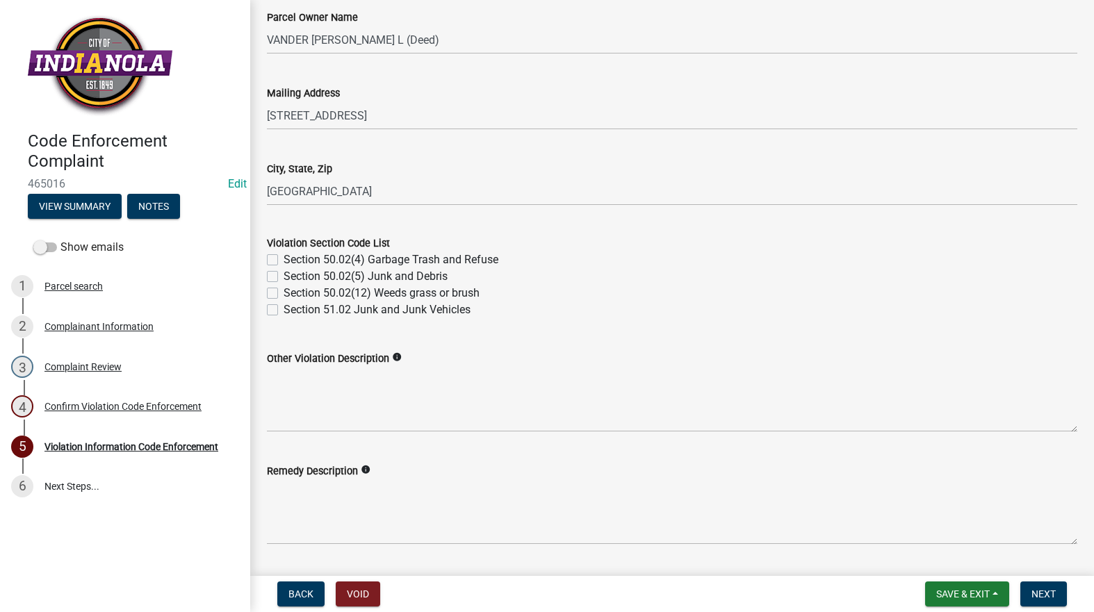
scroll to position [417, 0]
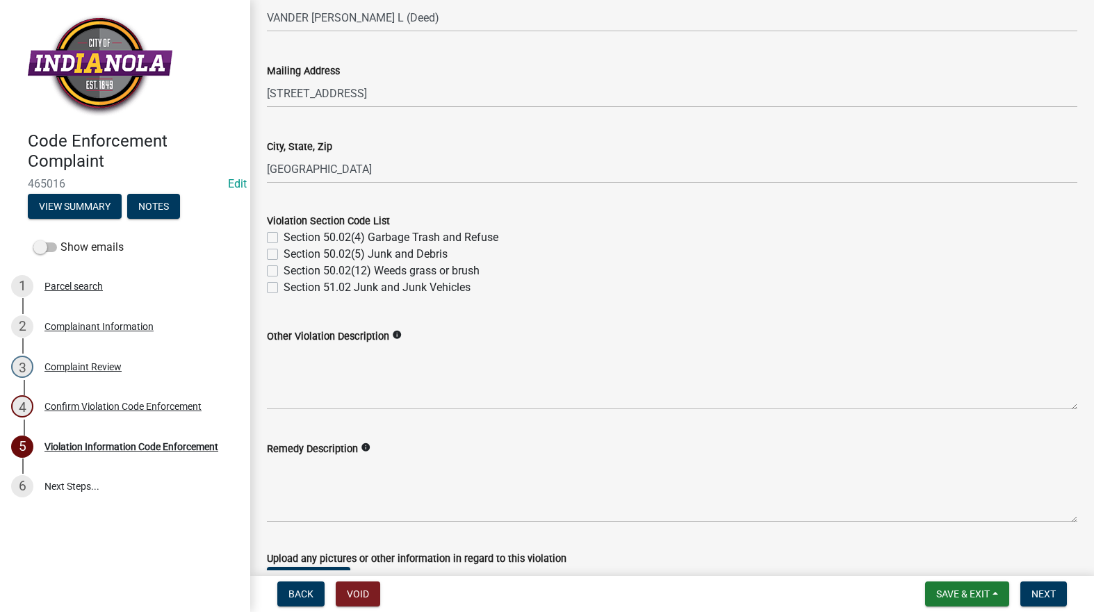
click at [284, 268] on label "Section 50.02(12) Weeds grass or brush" at bounding box center [382, 271] width 196 height 17
click at [284, 268] on input "Section 50.02(12) Weeds grass or brush" at bounding box center [288, 267] width 9 height 9
checkbox input "true"
checkbox input "false"
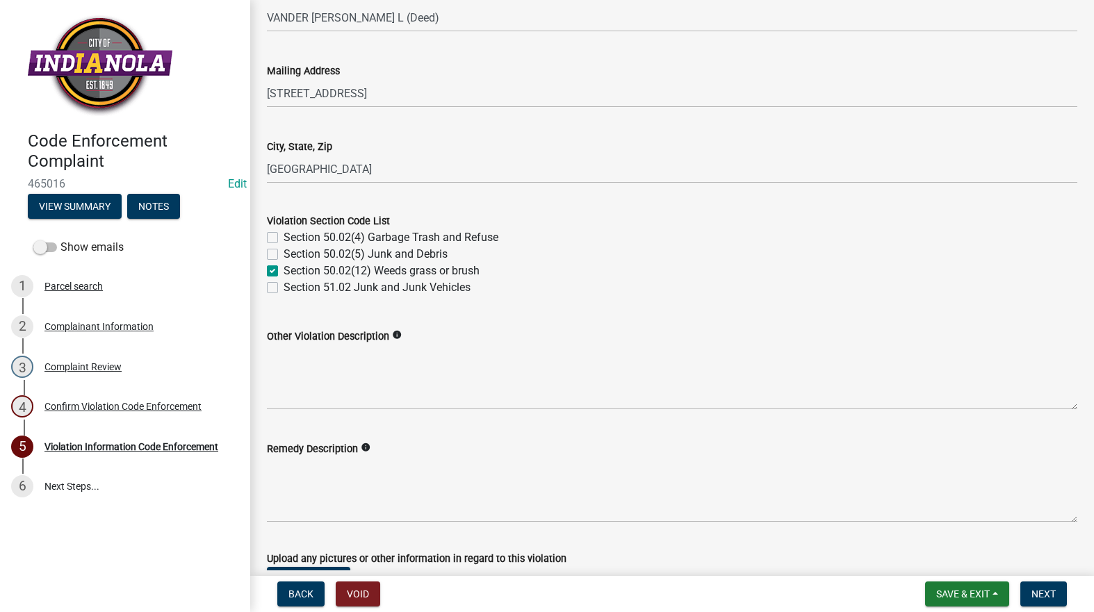
checkbox input "true"
checkbox input "false"
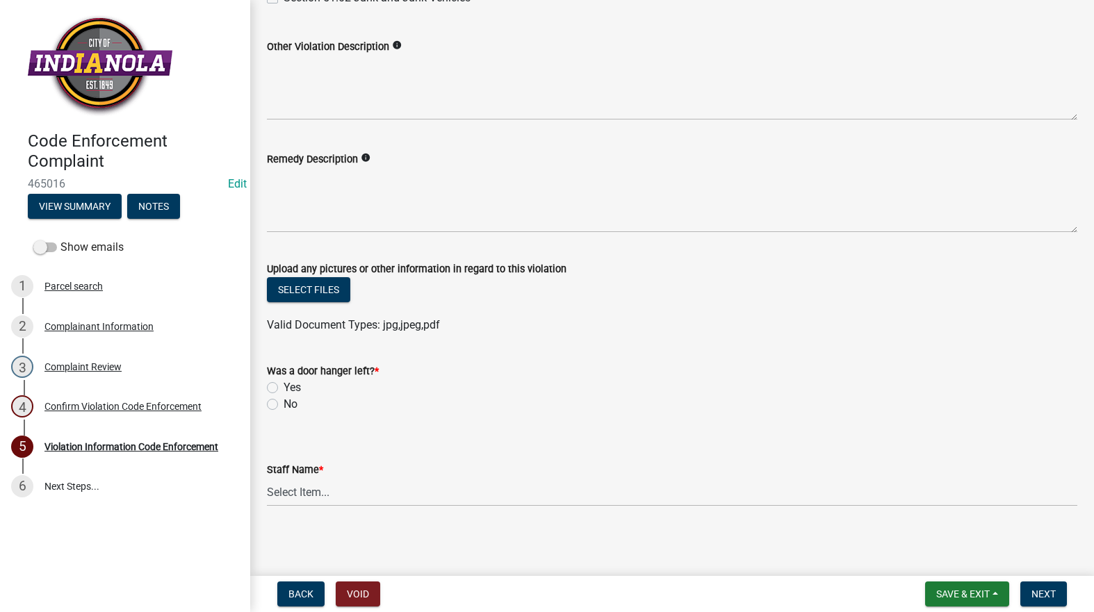
scroll to position [710, 0]
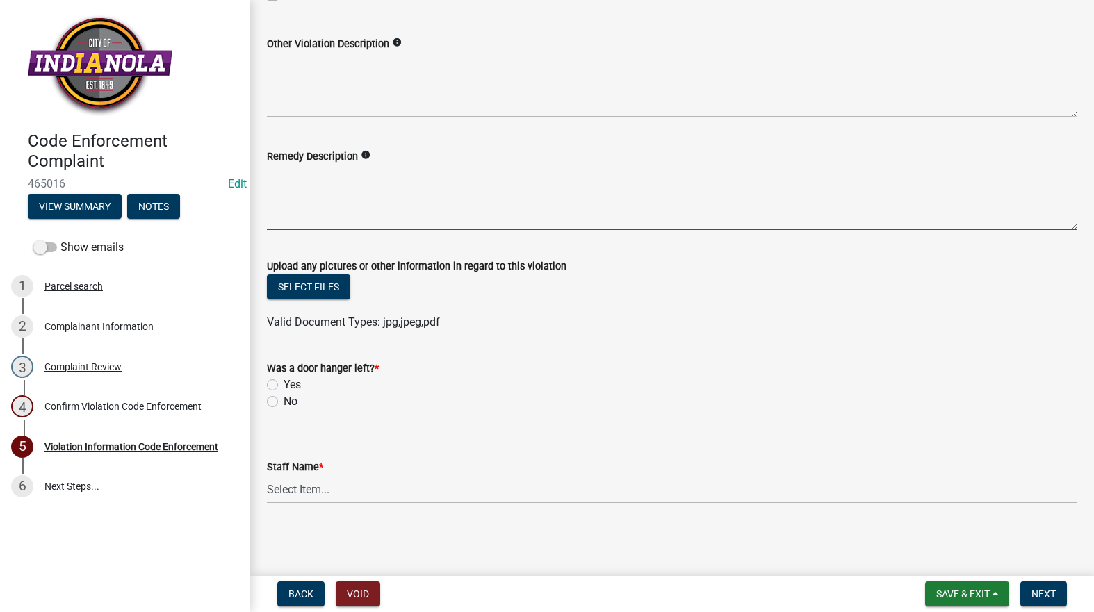
drag, startPoint x: 436, startPoint y: 220, endPoint x: 433, endPoint y: 213, distance: 7.5
click at [434, 216] on textarea "Remedy Description" at bounding box center [672, 197] width 810 height 65
paste textarea "Mow and trim the property, front and rear, including any right-of-way areas adj…"
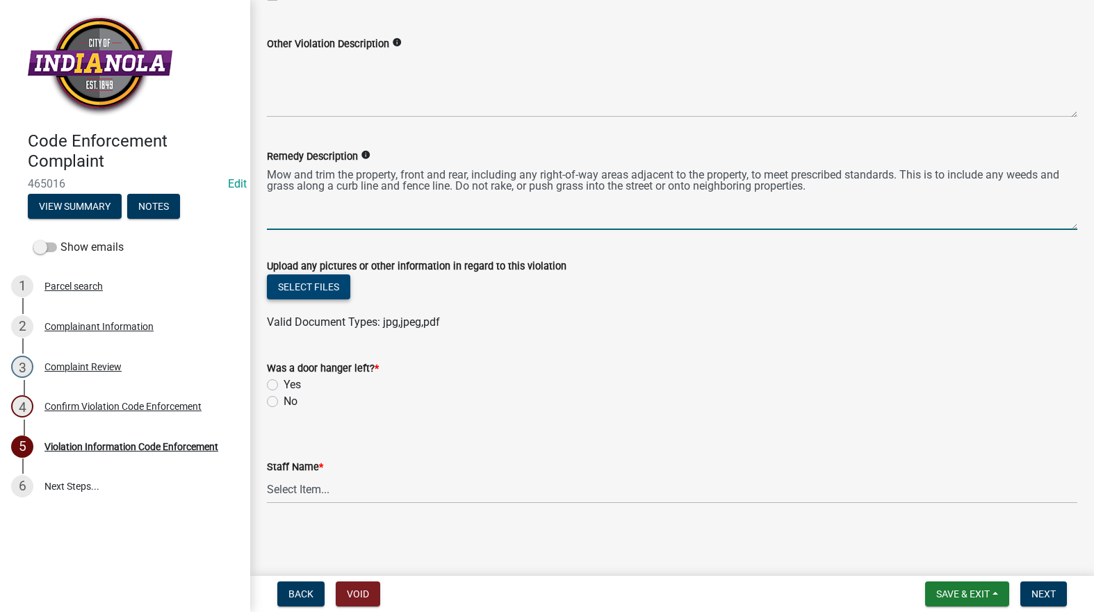
type textarea "Mow and trim the property, front and rear, including any right-of-way areas adj…"
click at [320, 282] on button "Select files" at bounding box center [308, 287] width 83 height 25
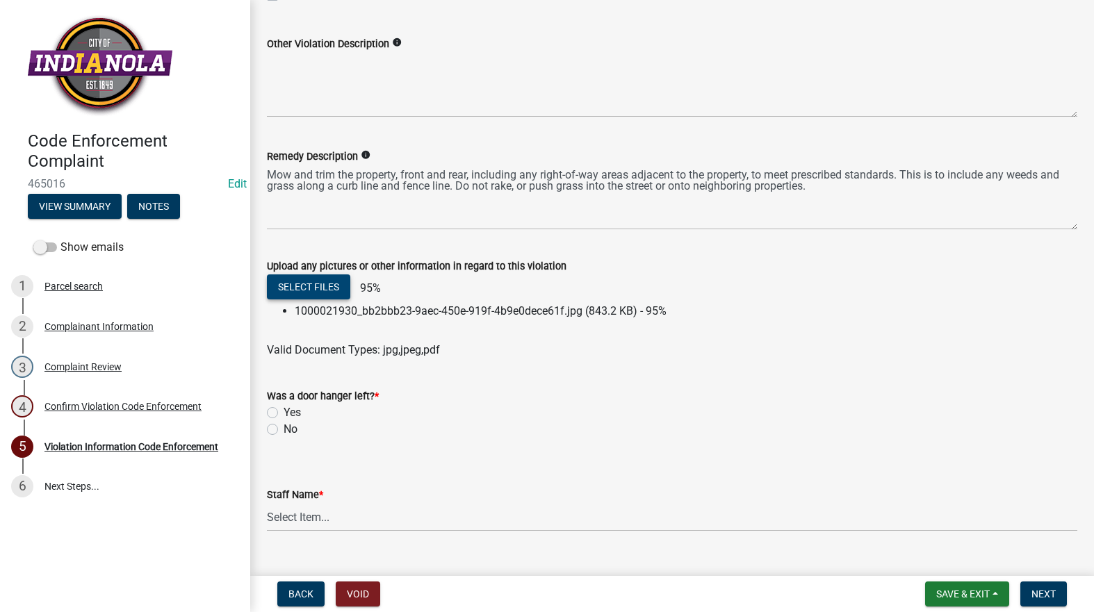
click at [320, 281] on button "Select files" at bounding box center [308, 287] width 83 height 25
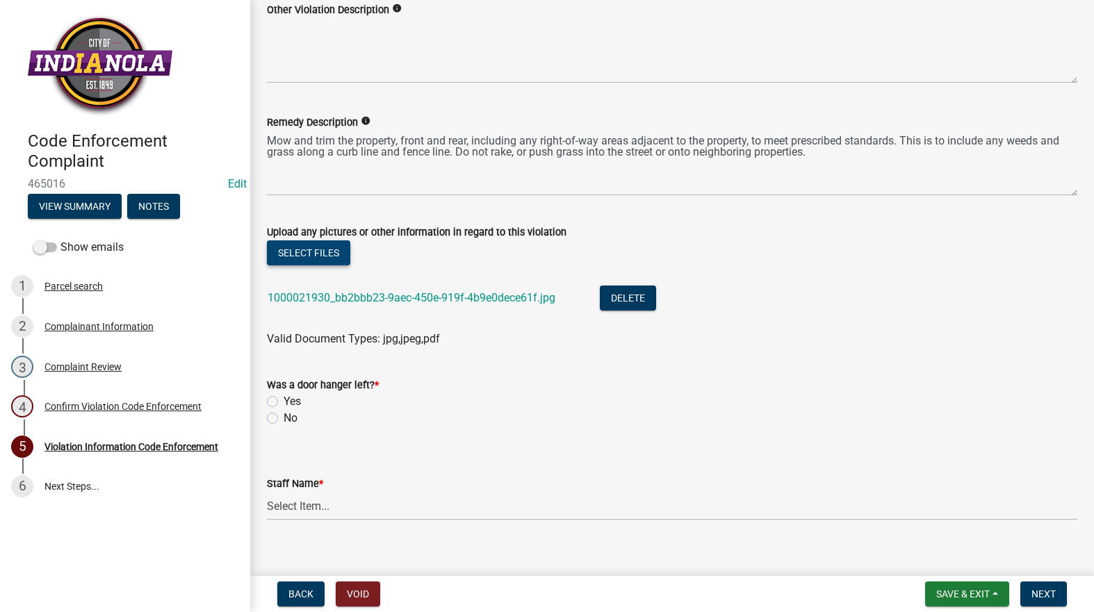
scroll to position [760, 0]
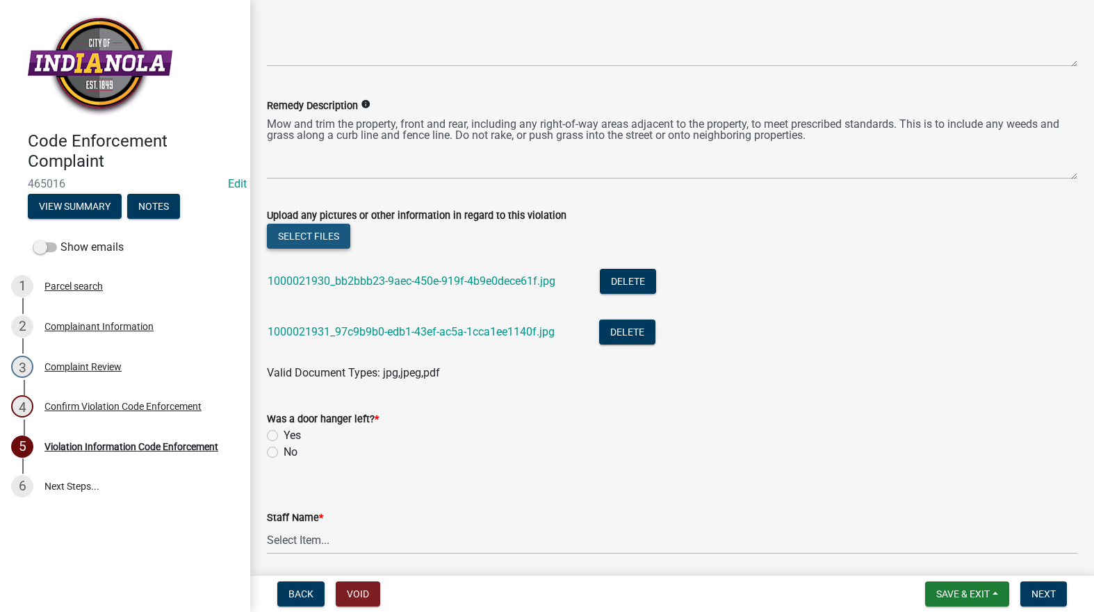
click at [310, 229] on button "Select files" at bounding box center [308, 236] width 83 height 25
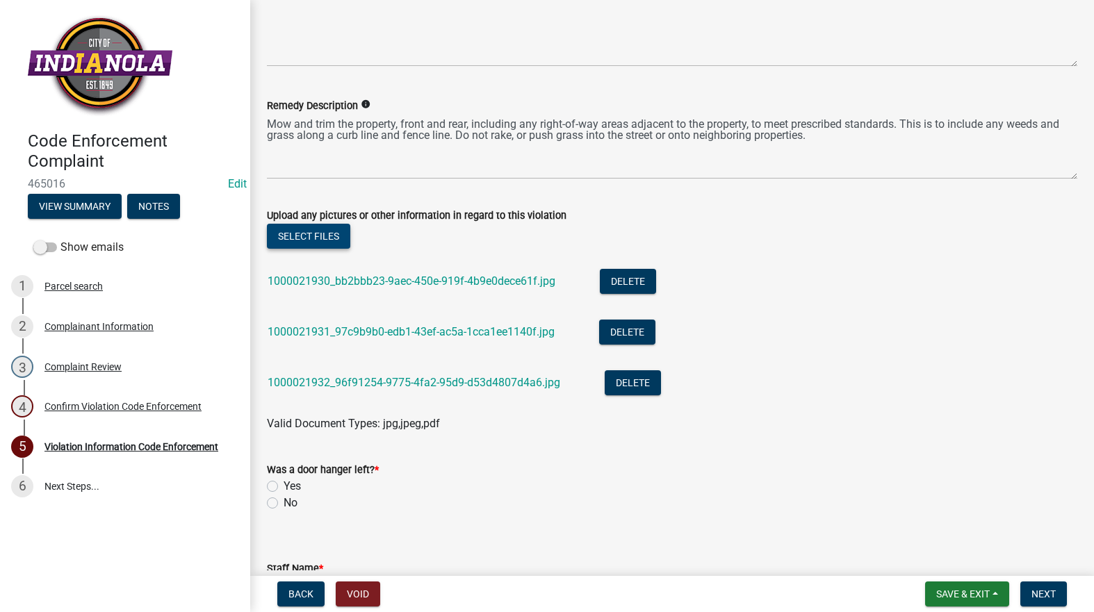
click at [336, 228] on button "Select files" at bounding box center [308, 236] width 83 height 25
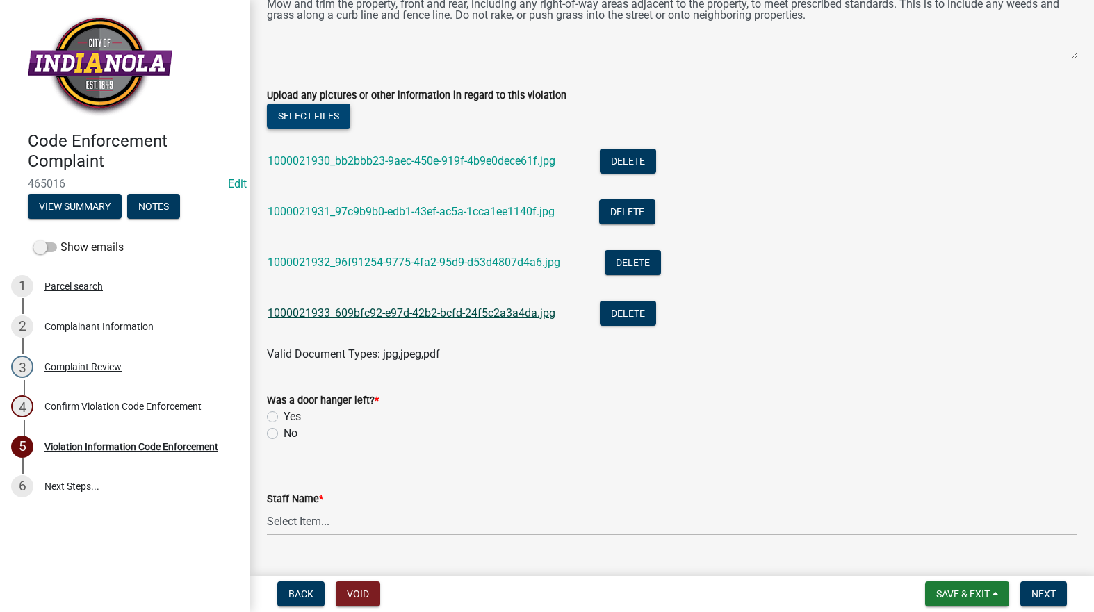
scroll to position [913, 0]
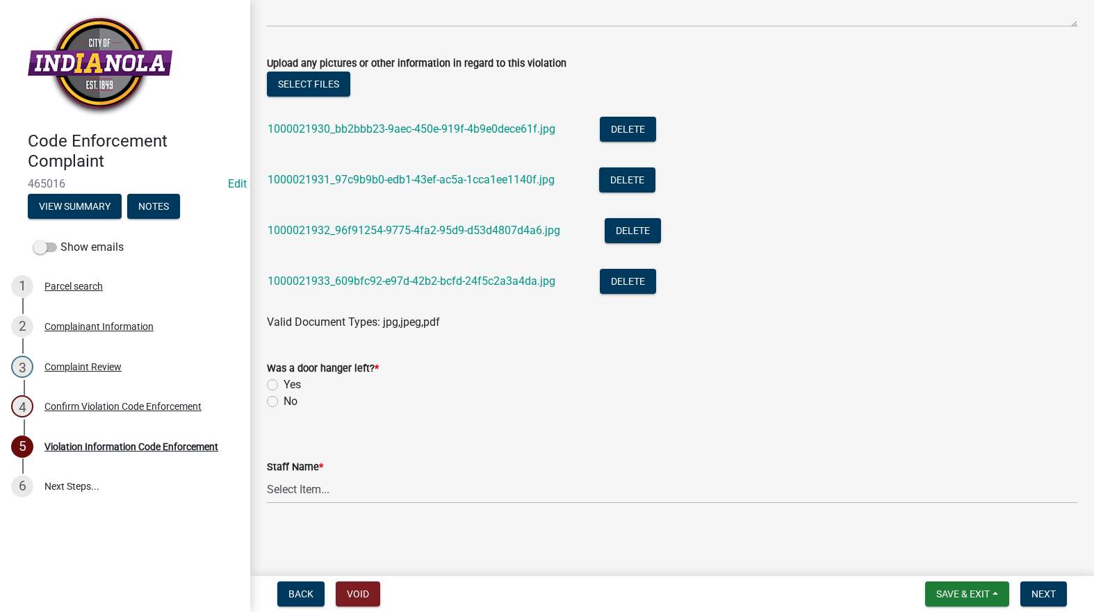
click at [284, 402] on label "No" at bounding box center [291, 401] width 14 height 17
click at [284, 402] on input "No" at bounding box center [288, 397] width 9 height 9
radio input "true"
click at [348, 498] on select "Select Item... Mike Visser Kevin Michels Tim Little Other" at bounding box center [672, 489] width 810 height 28
click at [267, 475] on select "Select Item... Mike Visser Kevin Michels Tim Little Other" at bounding box center [672, 489] width 810 height 28
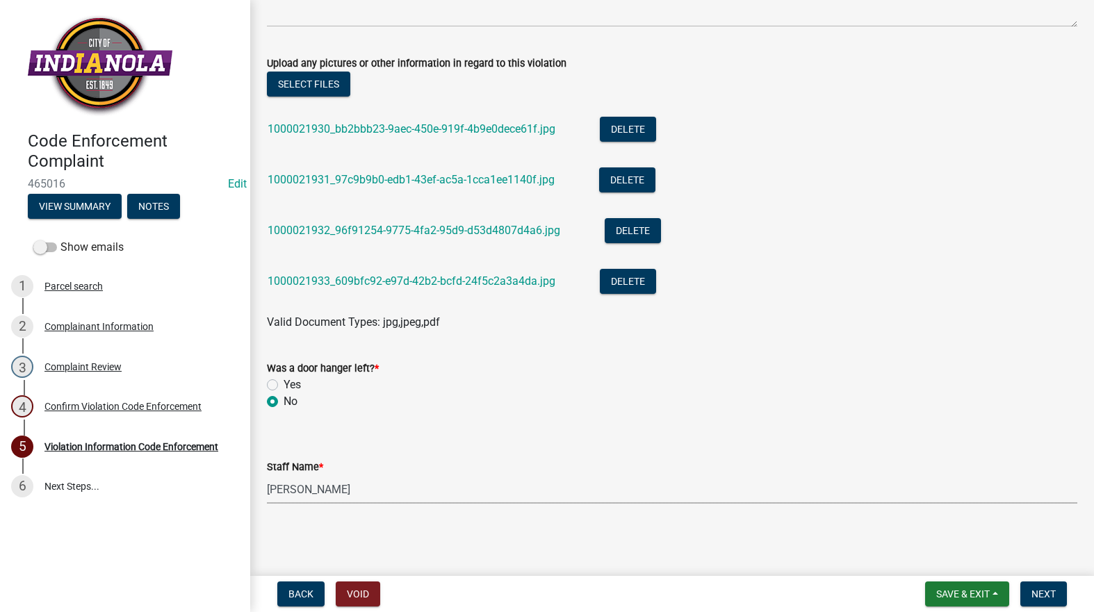
select select "634d5426-b8b3-48ee-aa1e-d523f7499186"
click at [1039, 587] on button "Next" at bounding box center [1043, 594] width 47 height 25
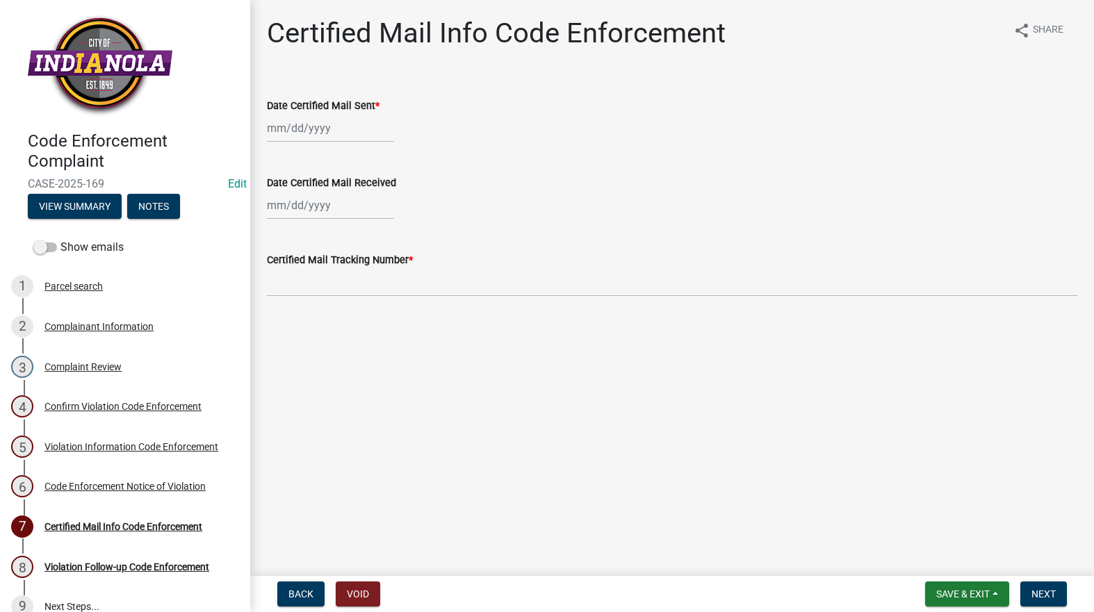
click at [254, 118] on div "Certified Mail Info Code Enforcement share Share Date Certified Mail Sent * Dat…" at bounding box center [672, 169] width 844 height 304
click at [333, 138] on div at bounding box center [330, 128] width 127 height 28
select select "8"
select select "2025"
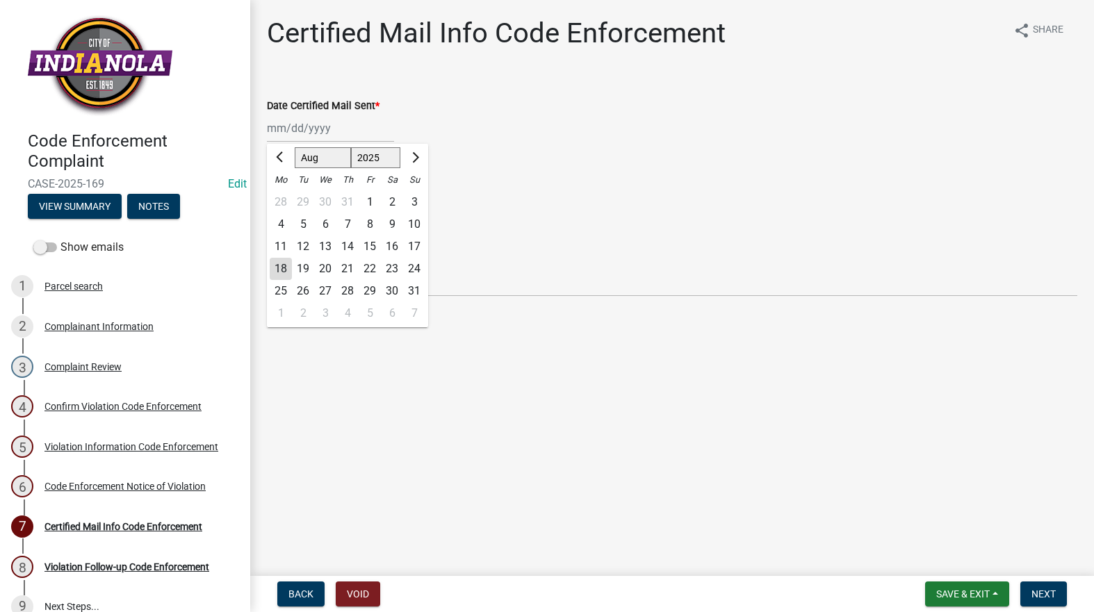
click at [283, 267] on div "18" at bounding box center [281, 269] width 22 height 22
type input "[DATE]"
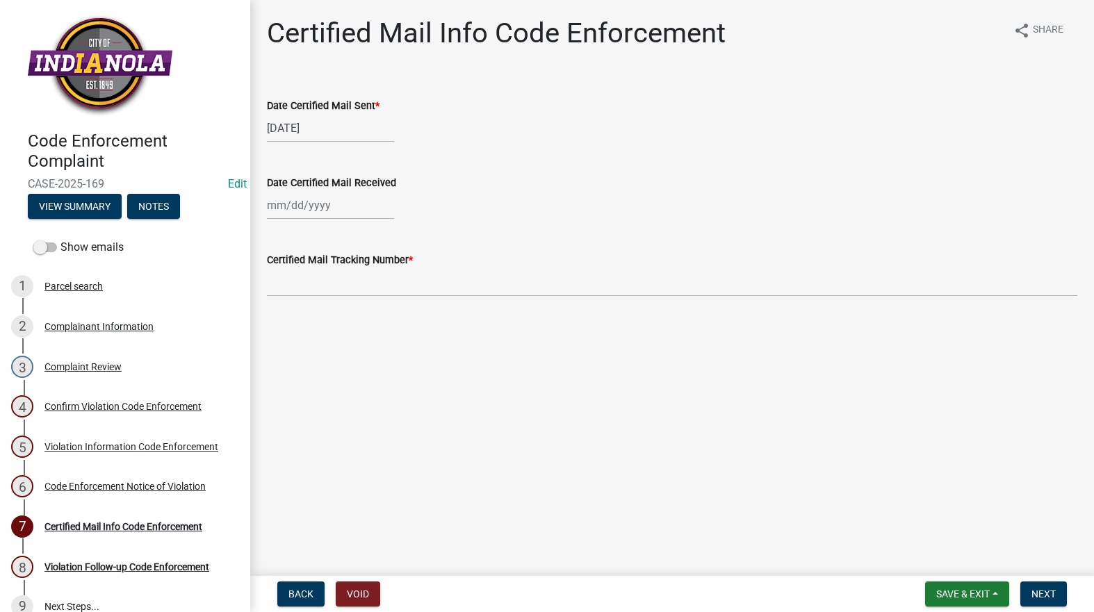
click at [282, 267] on div "Certified Mail Tracking Number *" at bounding box center [672, 260] width 810 height 17
click at [283, 275] on input "Certified Mail Tracking Number *" at bounding box center [672, 282] width 810 height 28
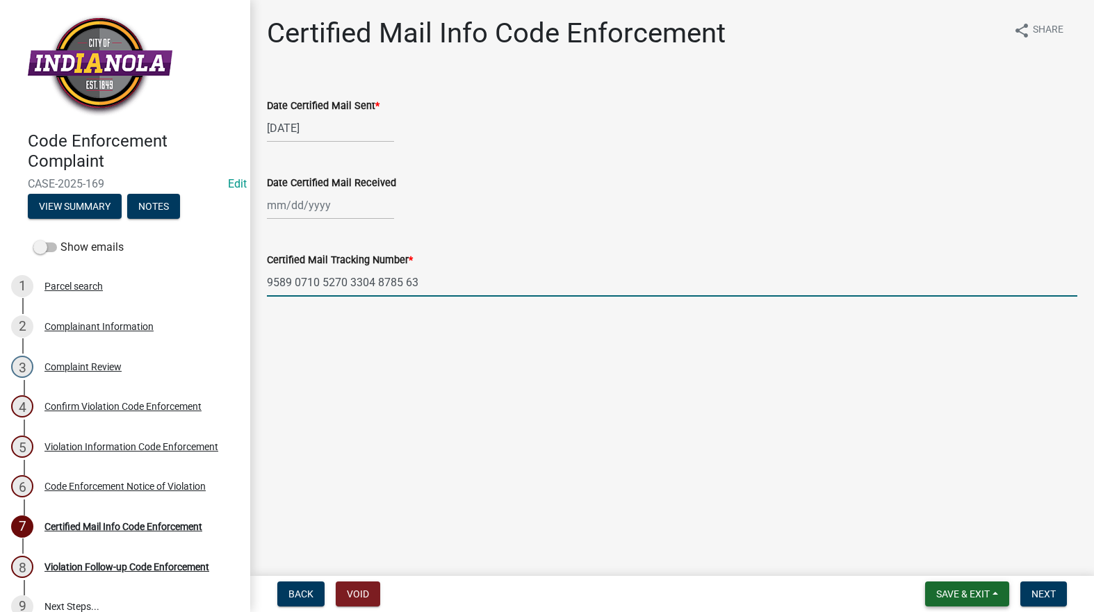
type input "9589 0710 5270 3304 8785 63"
click at [971, 603] on button "Save & Exit" at bounding box center [967, 594] width 84 height 25
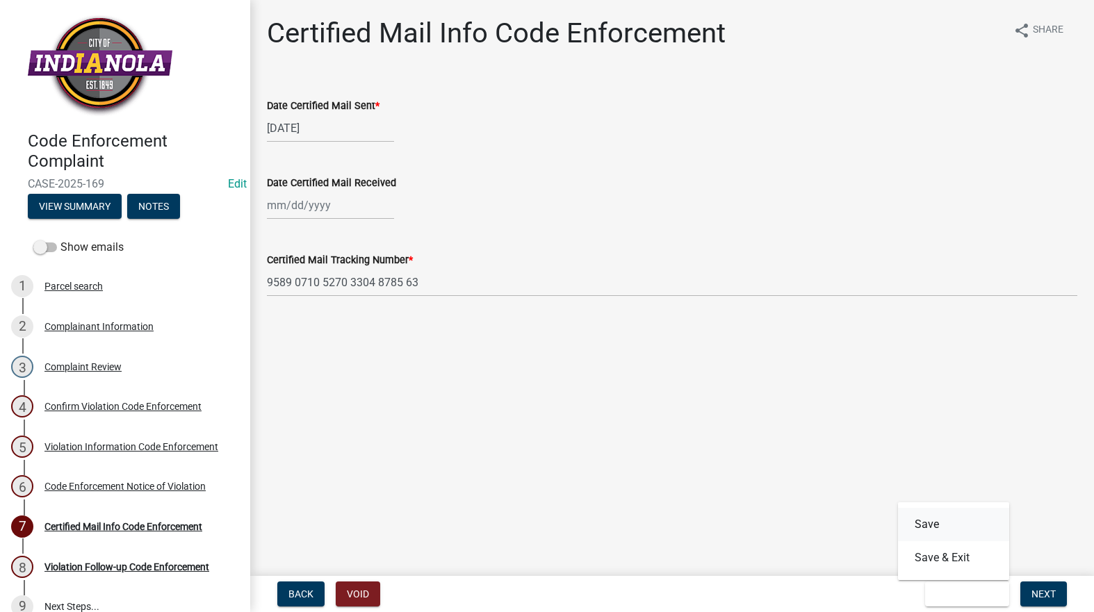
click at [926, 522] on button "Save" at bounding box center [953, 524] width 111 height 33
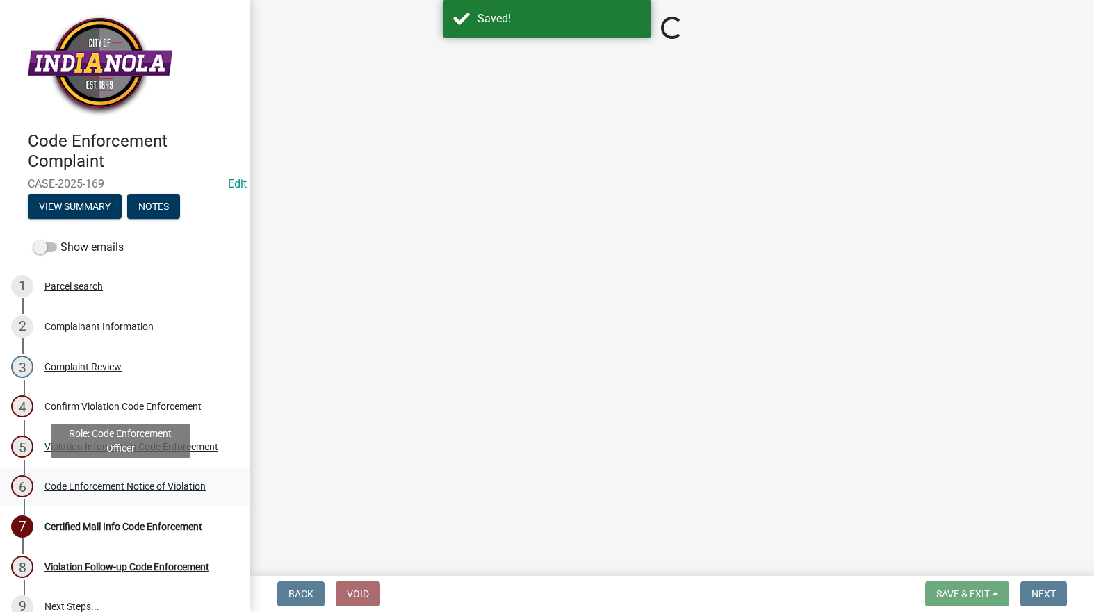
click at [74, 484] on div "Code Enforcement Notice of Violation" at bounding box center [124, 487] width 161 height 10
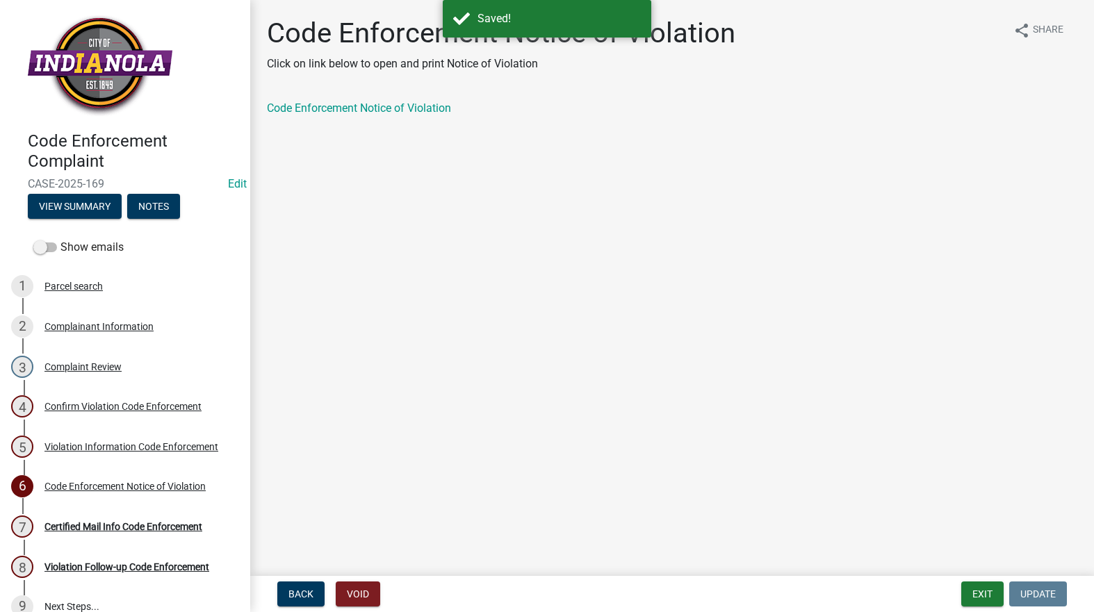
click at [306, 117] on div "Code Enforcement Notice of Violation" at bounding box center [671, 114] width 831 height 28
click at [311, 108] on link "Code Enforcement Notice of Violation" at bounding box center [359, 107] width 184 height 13
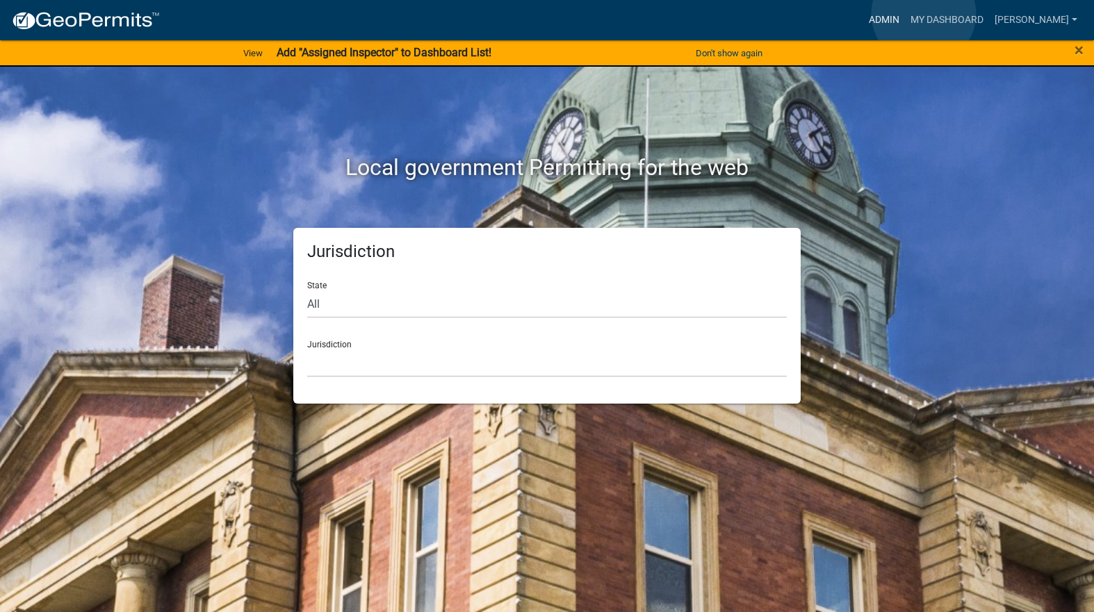
click at [905, 14] on link "Admin" at bounding box center [884, 20] width 42 height 26
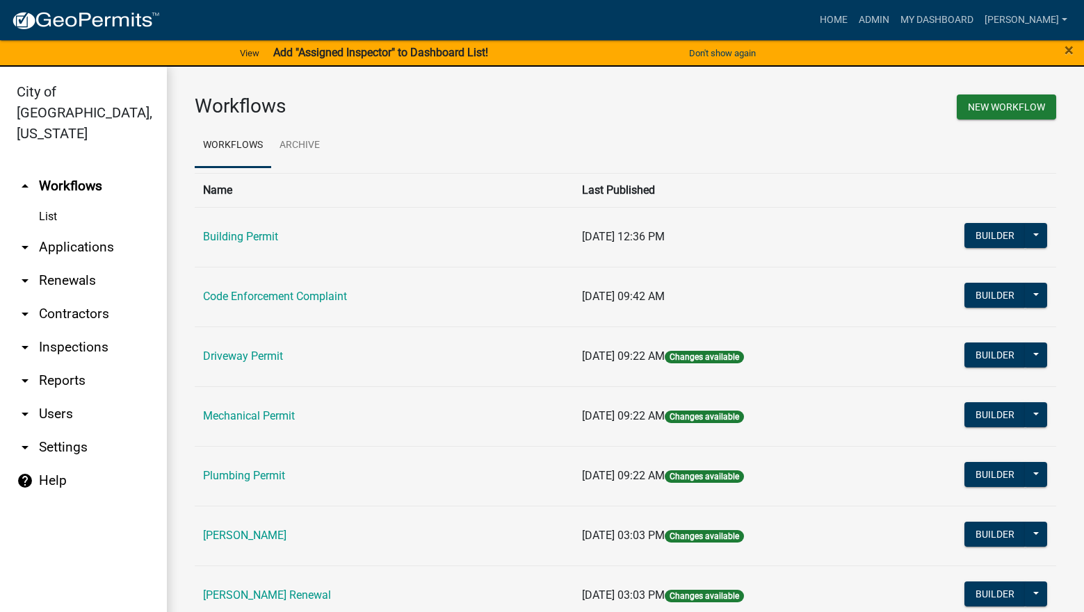
click at [288, 309] on td "Code Enforcement Complaint" at bounding box center [384, 297] width 379 height 60
click at [279, 291] on link "Code Enforcement Complaint" at bounding box center [275, 296] width 144 height 13
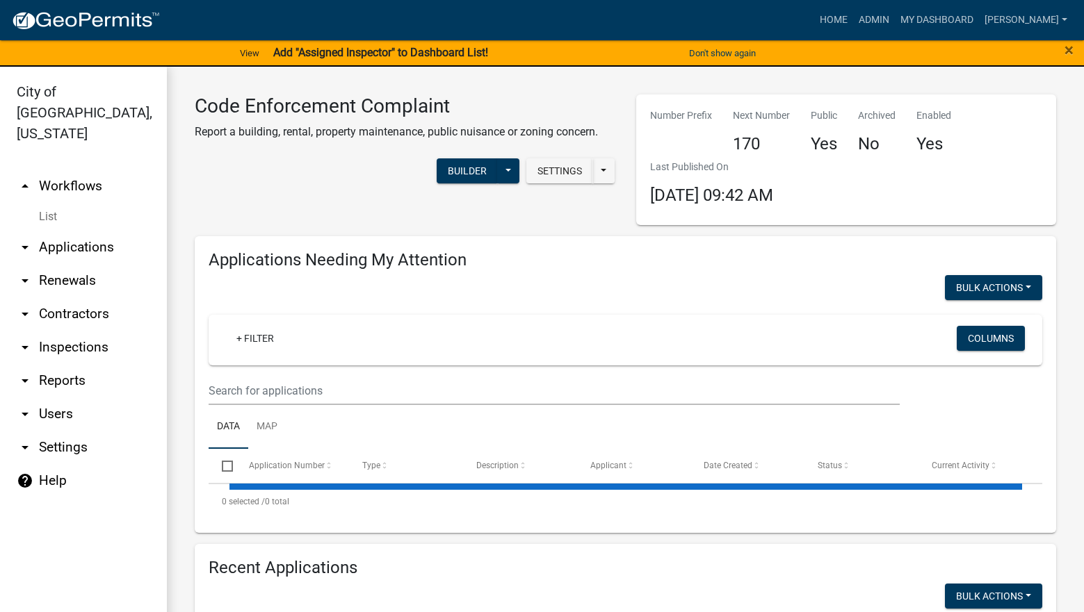
select select "3: 100"
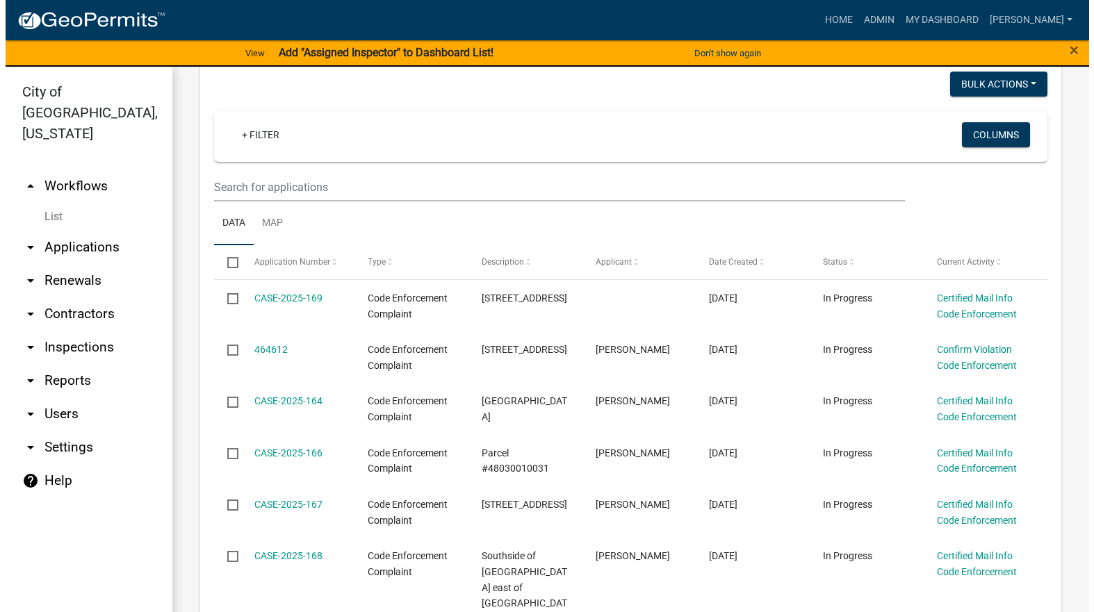
scroll to position [209, 0]
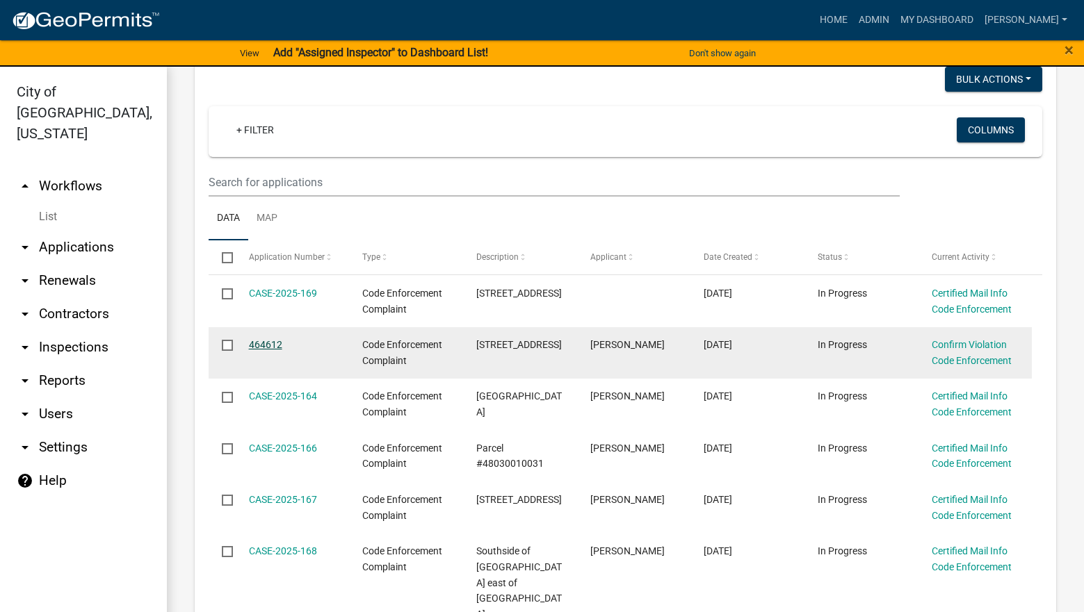
click at [267, 347] on link "464612" at bounding box center [265, 344] width 33 height 11
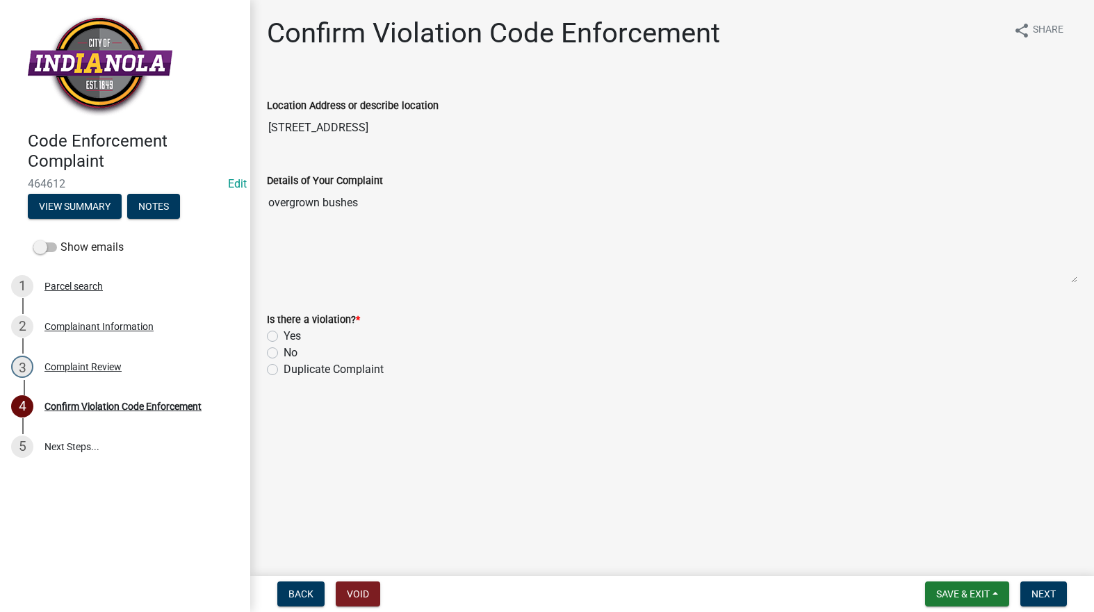
drag, startPoint x: 397, startPoint y: 124, endPoint x: 255, endPoint y: 149, distance: 144.0
click at [255, 149] on div "Confirm Violation Code Enforcement share Share Location Address or describe loc…" at bounding box center [672, 210] width 844 height 386
